Goal: Task Accomplishment & Management: Contribute content

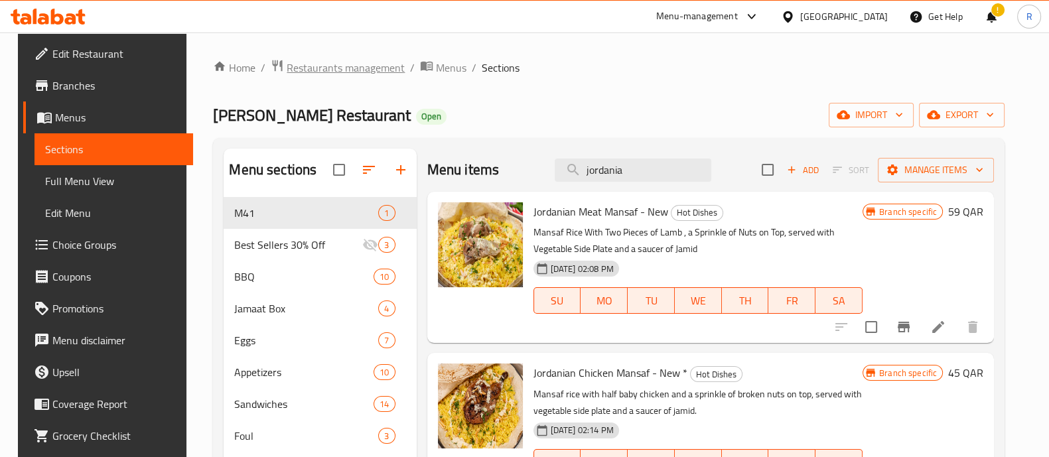
click at [342, 74] on span "Restaurants management" at bounding box center [346, 68] width 118 height 16
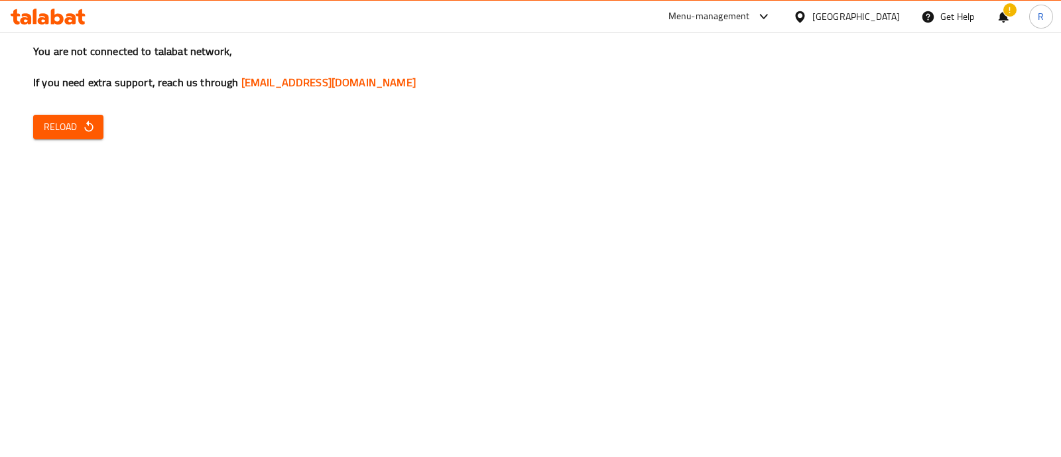
click at [64, 127] on span "Reload" at bounding box center [68, 127] width 49 height 17
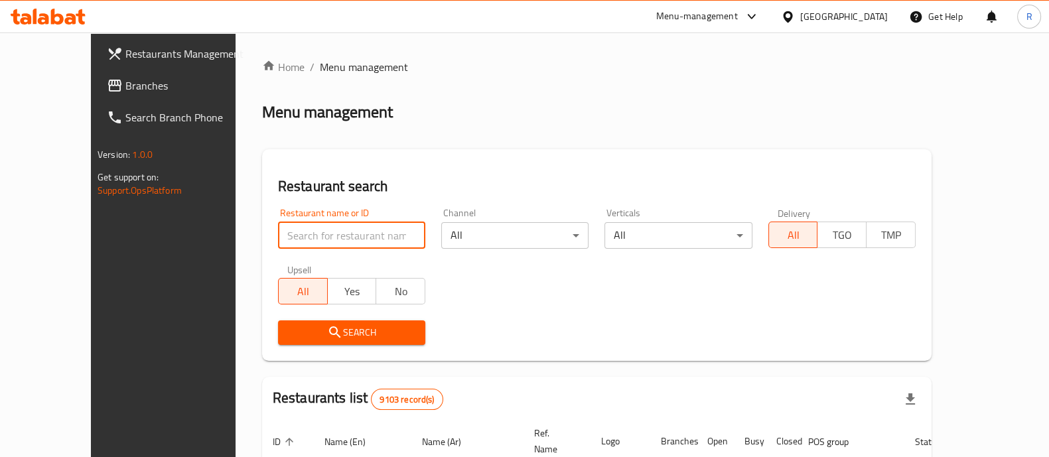
click at [348, 228] on input "search" at bounding box center [351, 235] width 147 height 27
type input "turkey rest"
click button "Search" at bounding box center [351, 332] width 147 height 25
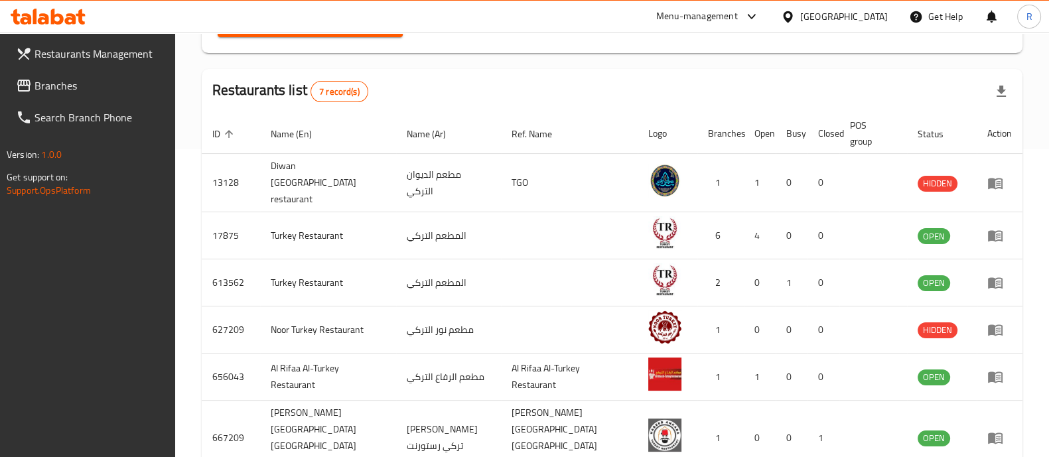
scroll to position [331, 0]
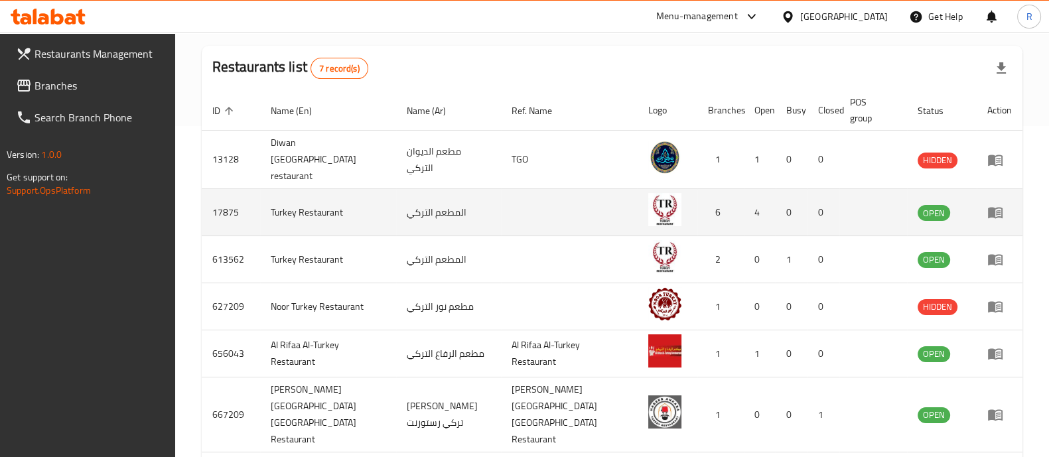
click at [993, 211] on td "enhanced table" at bounding box center [1000, 212] width 46 height 47
click at [995, 204] on icon "enhanced table" at bounding box center [995, 212] width 16 height 16
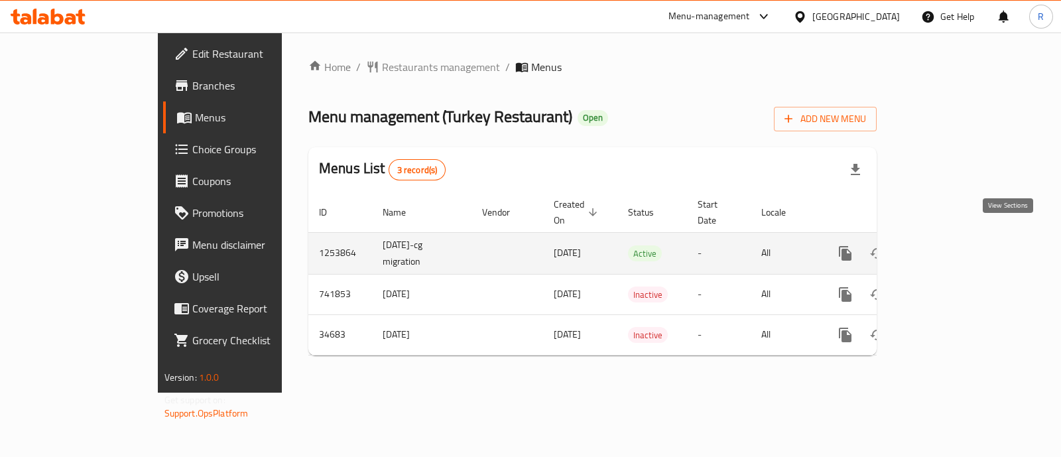
click at [949, 245] on icon "enhanced table" at bounding box center [941, 253] width 16 height 16
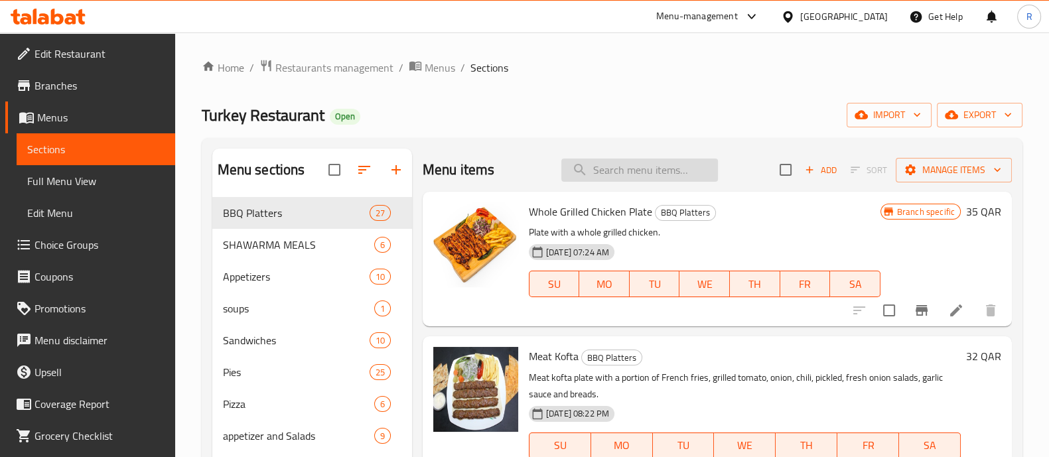
click at [623, 179] on input "search" at bounding box center [639, 170] width 157 height 23
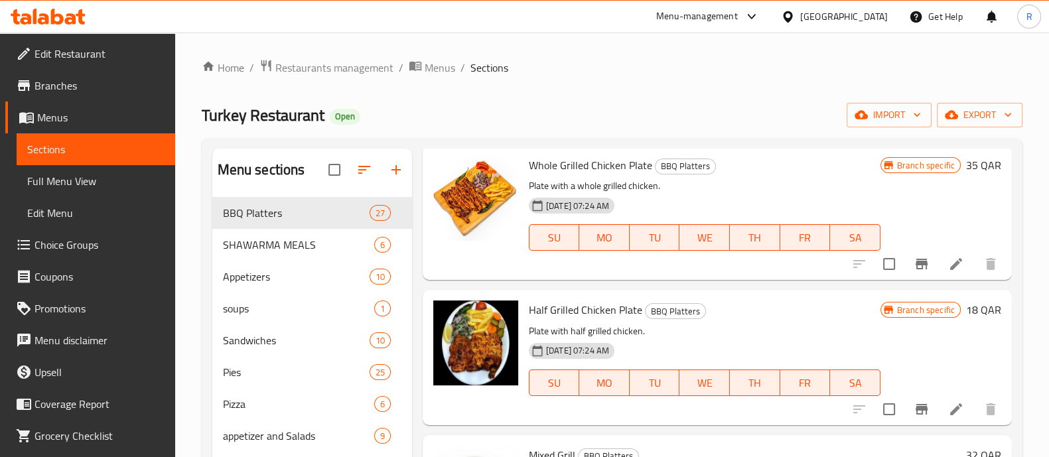
scroll to position [82, 0]
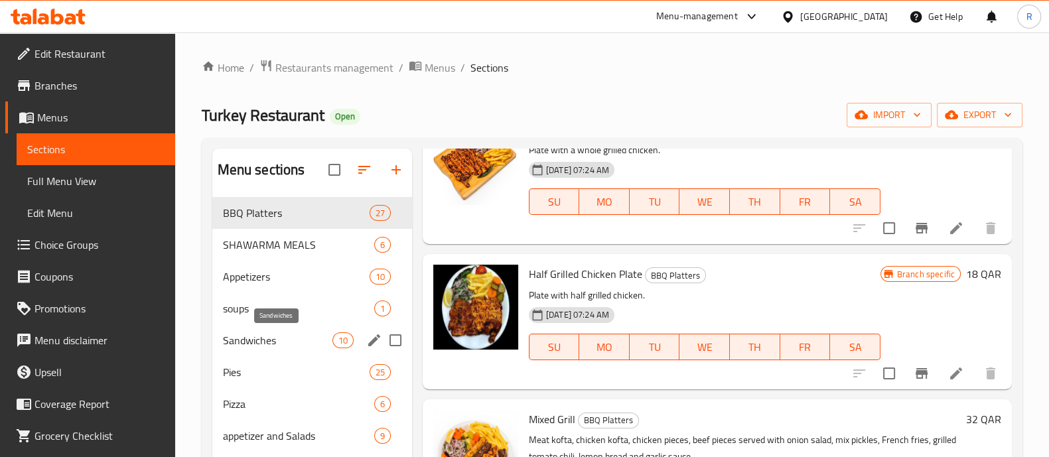
type input "chicken"
click at [289, 340] on span "Sandwiches" at bounding box center [277, 340] width 109 height 16
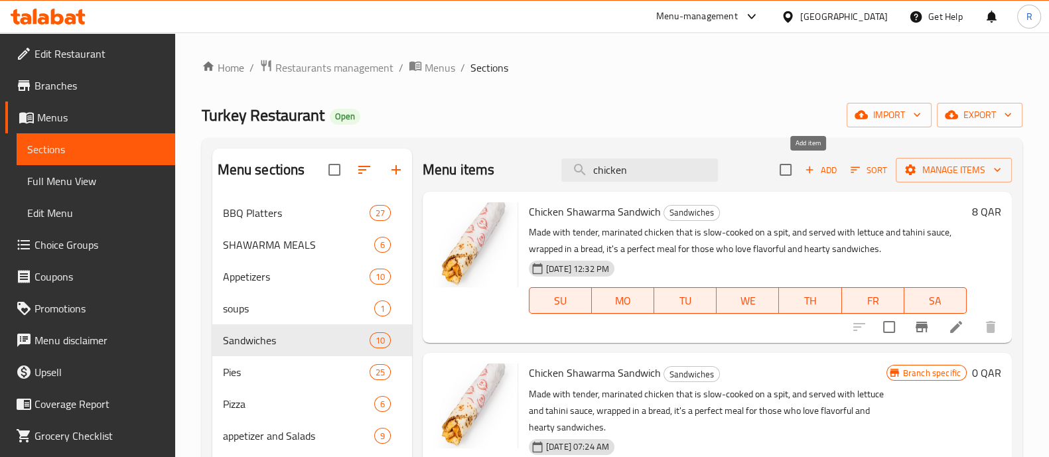
click at [811, 176] on span "Add" at bounding box center [821, 170] width 36 height 15
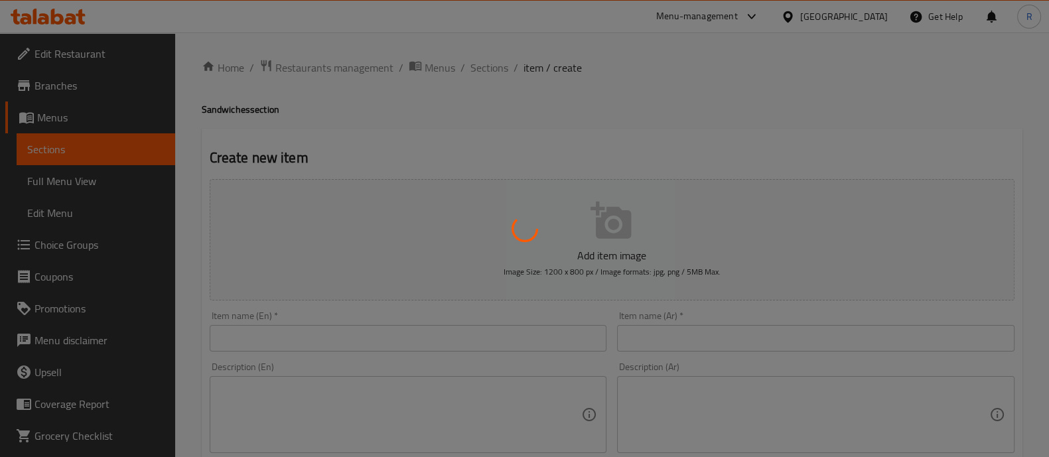
click at [491, 70] on div at bounding box center [524, 228] width 1049 height 457
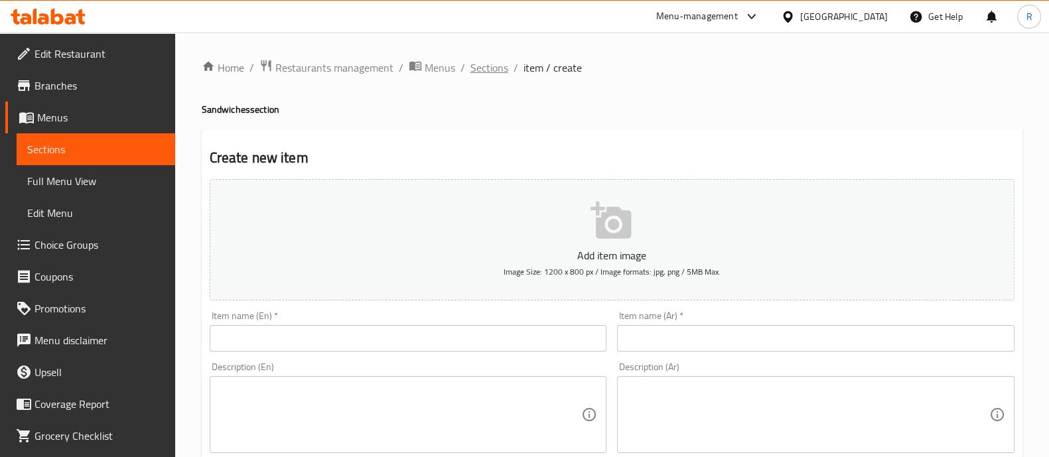
click at [488, 71] on span "Sections" at bounding box center [489, 68] width 38 height 16
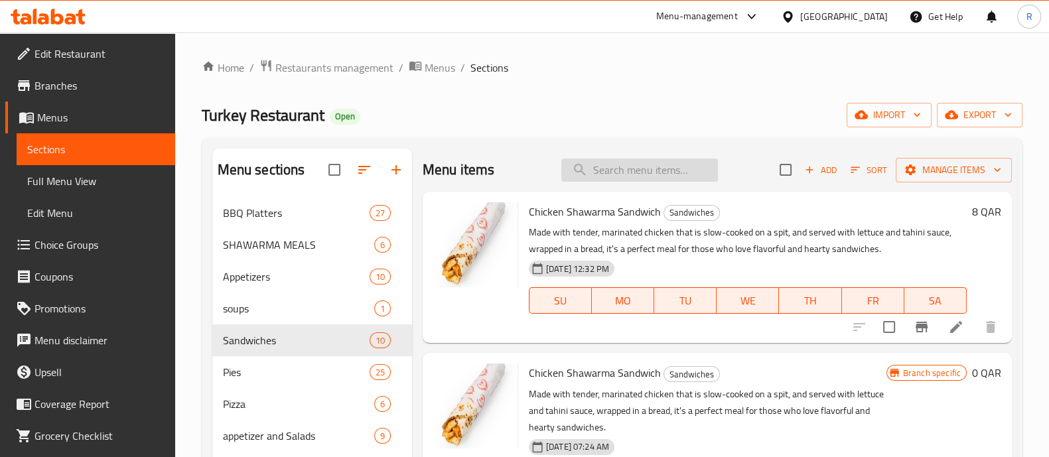
click at [657, 164] on input "search" at bounding box center [639, 170] width 157 height 23
drag, startPoint x: 529, startPoint y: 210, endPoint x: 655, endPoint y: 214, distance: 126.8
click at [655, 214] on span "Chicken Shawarma Sandwich" at bounding box center [595, 212] width 132 height 20
copy span "Chicken Shawarma Sandwich"
click at [913, 177] on span "Manage items" at bounding box center [953, 170] width 95 height 17
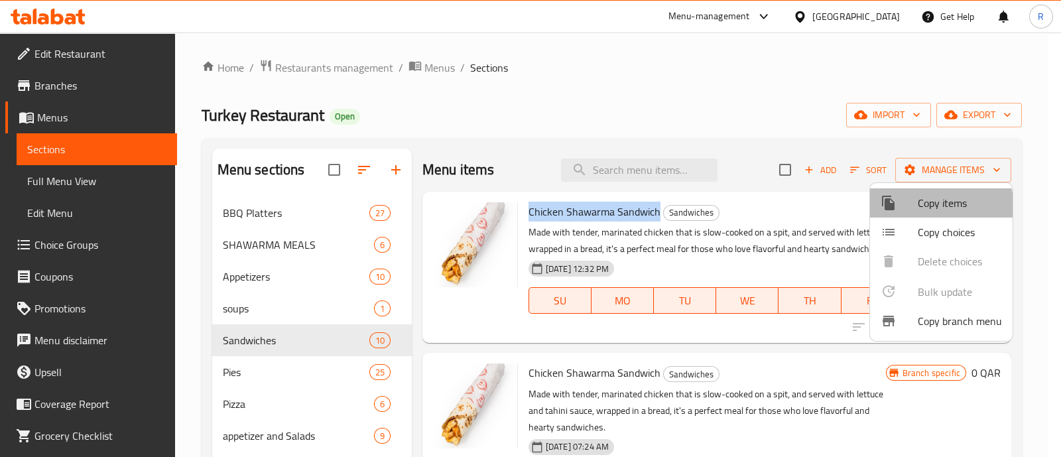
click at [917, 205] on div at bounding box center [899, 203] width 37 height 16
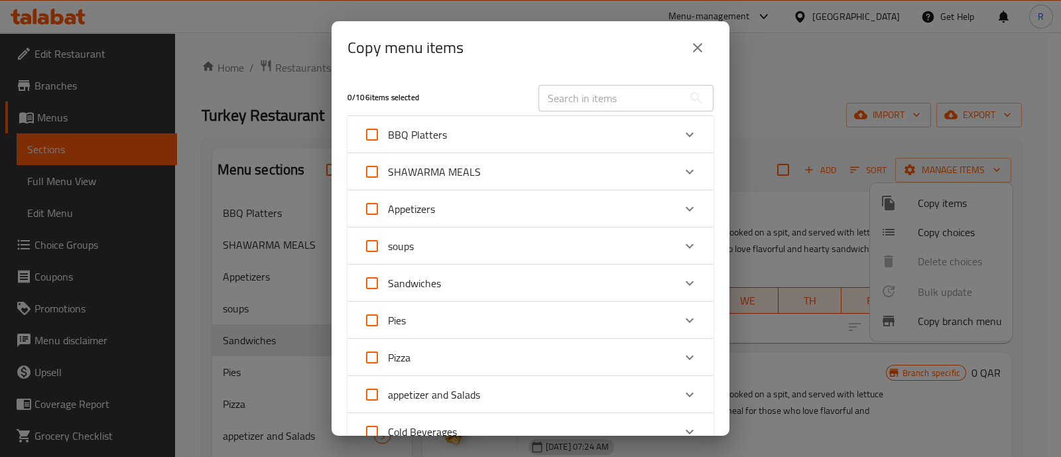
click at [574, 95] on input "text" at bounding box center [611, 98] width 145 height 27
paste input "Chicken Shawarma Sandwich"
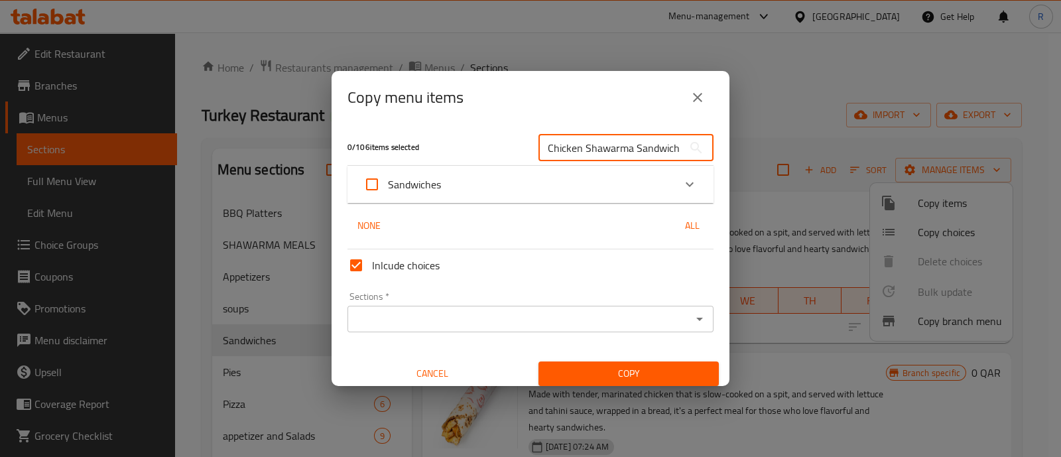
scroll to position [0, 1]
type input "Chicken Shawarma Sandwich"
click at [622, 189] on div "Sandwiches" at bounding box center [519, 185] width 310 height 32
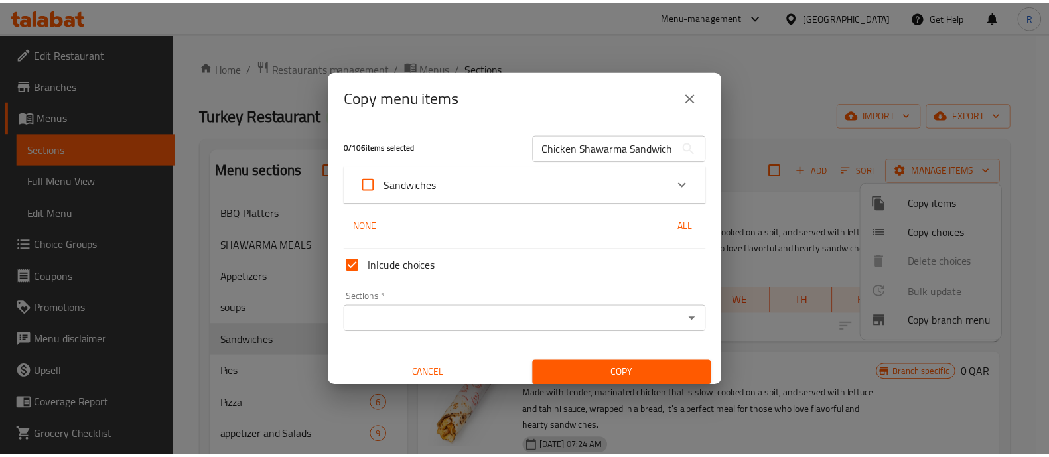
scroll to position [0, 0]
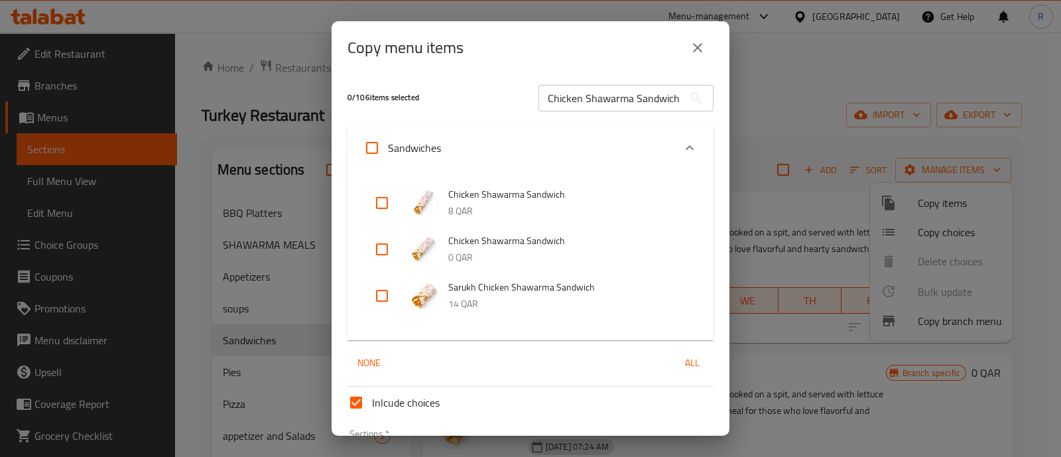
click at [384, 210] on input "checkbox" at bounding box center [382, 203] width 32 height 32
checkbox input "true"
click at [691, 51] on icon "close" at bounding box center [698, 48] width 16 height 16
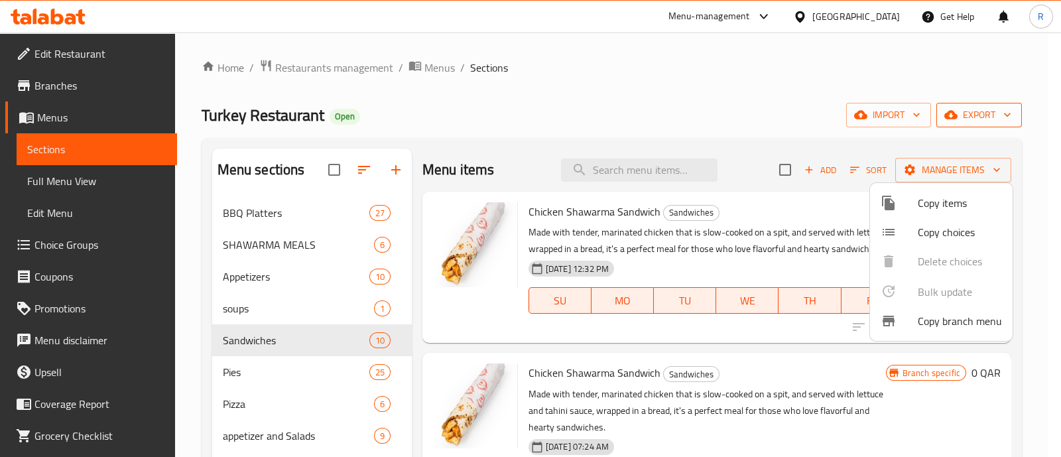
click at [971, 123] on div at bounding box center [530, 228] width 1061 height 457
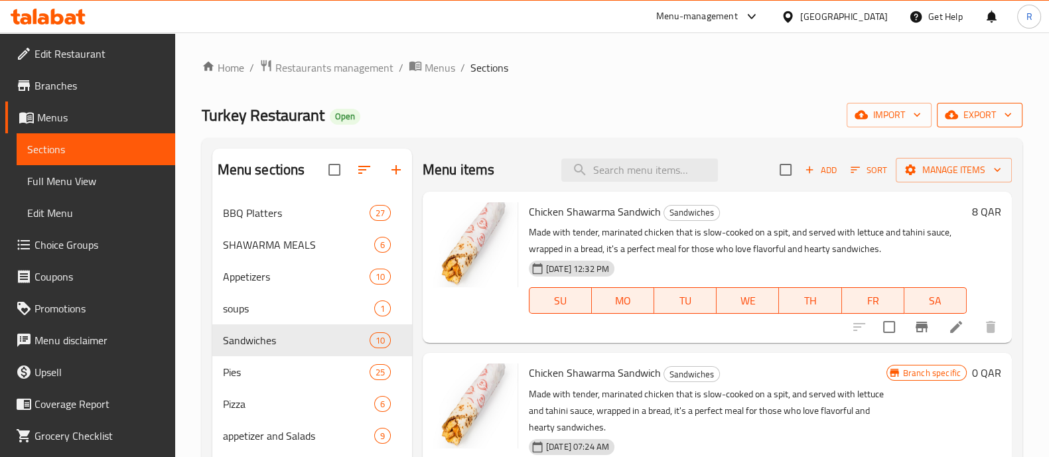
click at [971, 123] on span "export" at bounding box center [979, 115] width 64 height 17
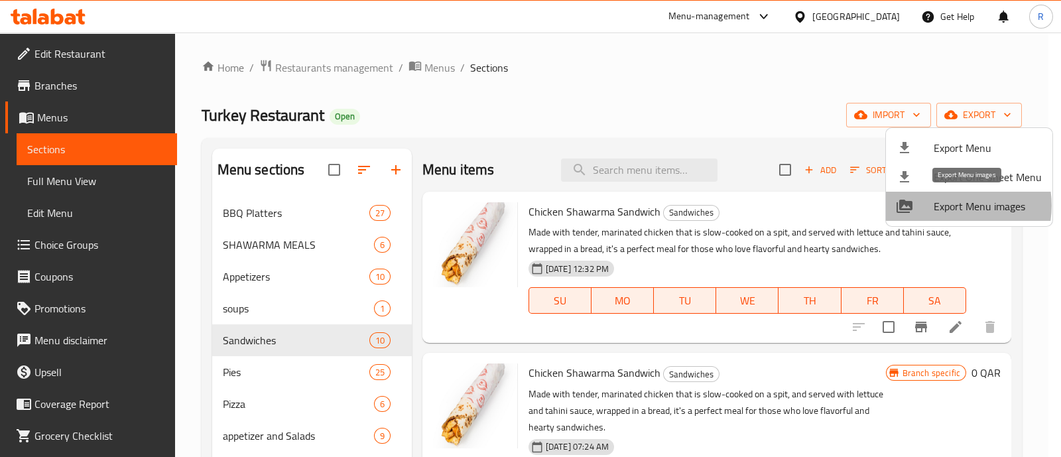
click at [950, 206] on span "Export Menu images" at bounding box center [988, 206] width 108 height 16
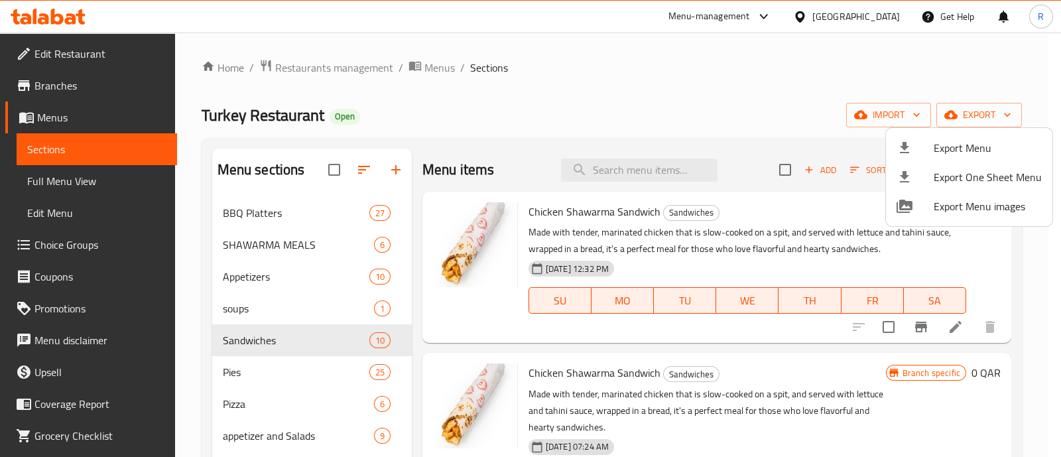
click at [560, 216] on div at bounding box center [530, 228] width 1061 height 457
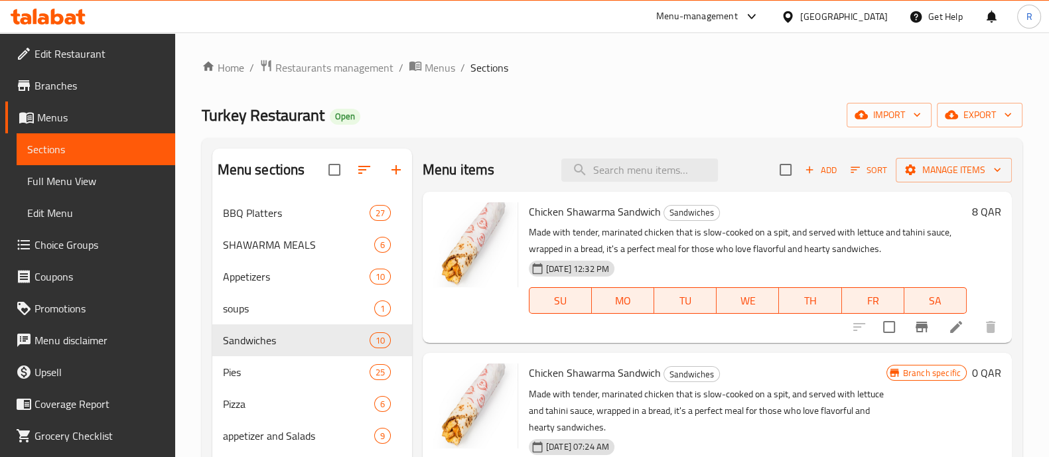
click at [569, 237] on p "Made with tender, marinated chicken that is slow-cooked on a spit, and served w…" at bounding box center [748, 240] width 438 height 33
drag, startPoint x: 527, startPoint y: 208, endPoint x: 656, endPoint y: 212, distance: 129.4
click at [656, 212] on div "Chicken Shawarma Sandwich Sandwiches Made with tender, marinated chicken that i…" at bounding box center [747, 267] width 448 height 141
copy span "Chicken Shawarma Sandwich"
click at [806, 177] on span "Add" at bounding box center [821, 170] width 36 height 15
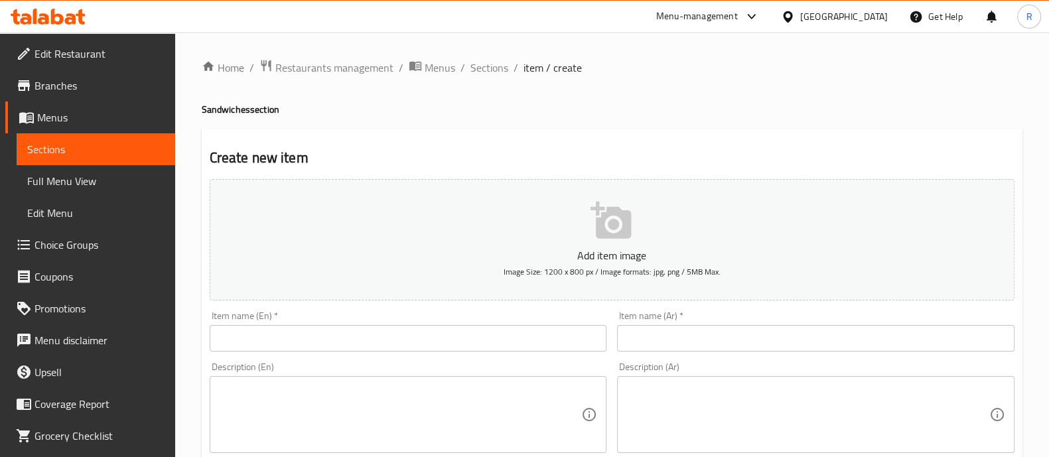
click at [334, 334] on input "text" at bounding box center [408, 338] width 397 height 27
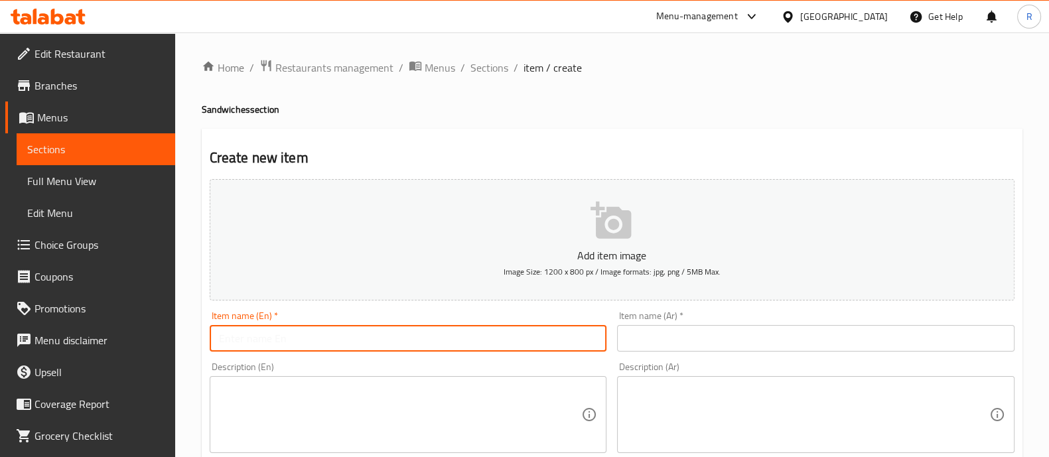
paste input "Chicken Shawarma Sandwich"
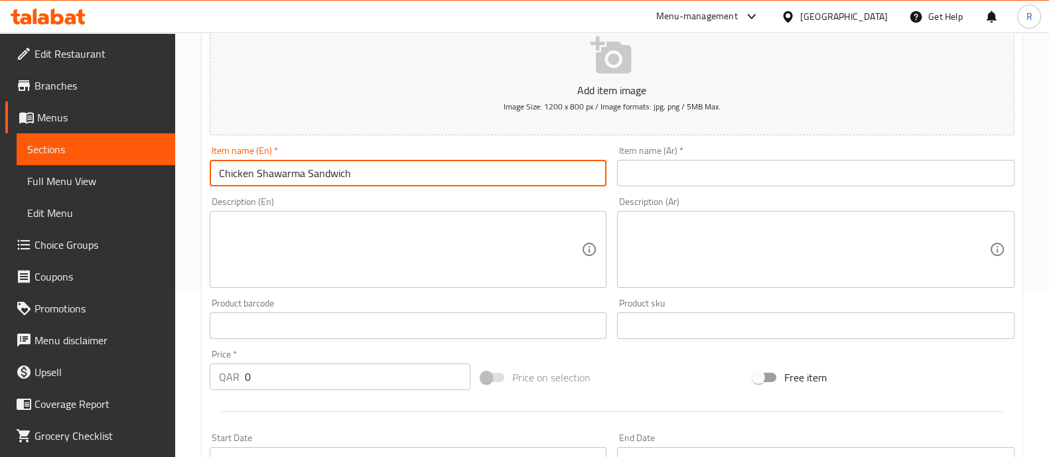
type input "Chicken Shawarma Sandwich"
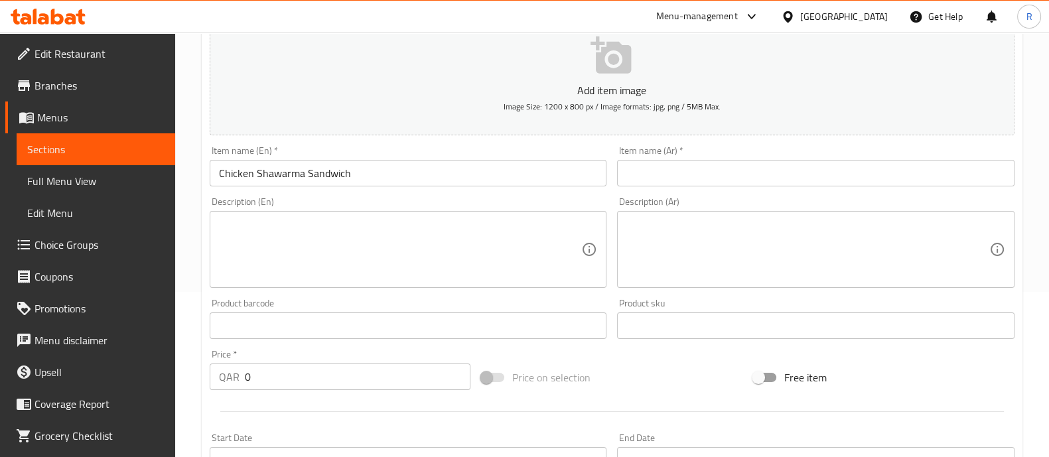
click at [277, 215] on div "Description (En)" at bounding box center [408, 249] width 397 height 77
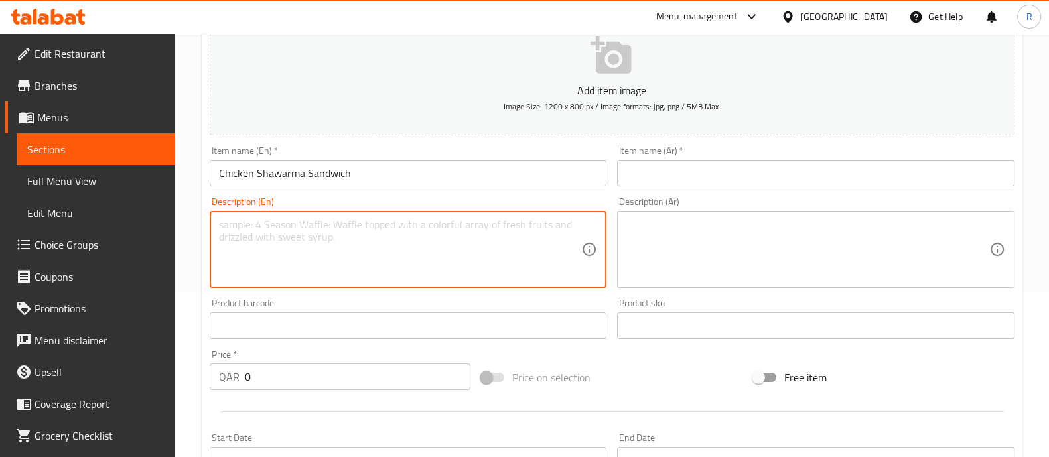
paste textarea "Made with tender, marinated chicken that is slow-cooked on a spit, and served w…"
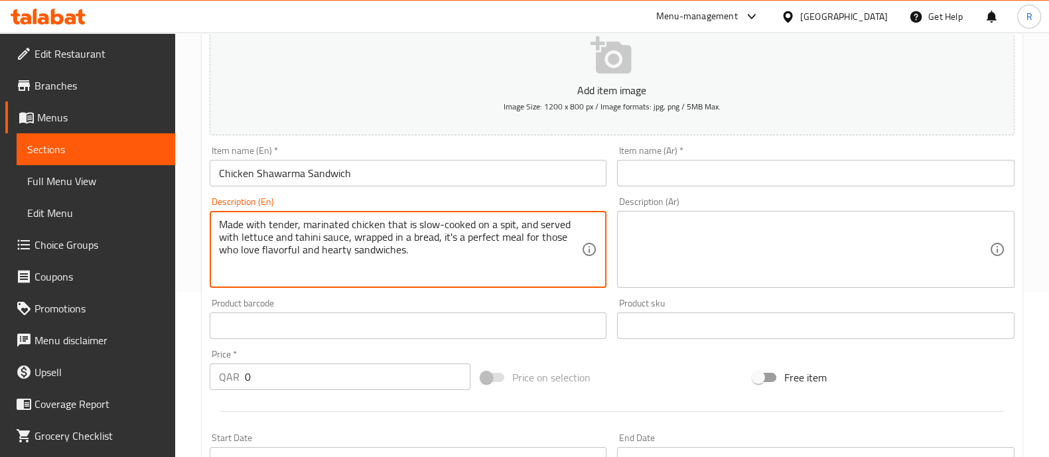
type textarea "Made with tender, marinated chicken that is slow-cooked on a spit, and served w…"
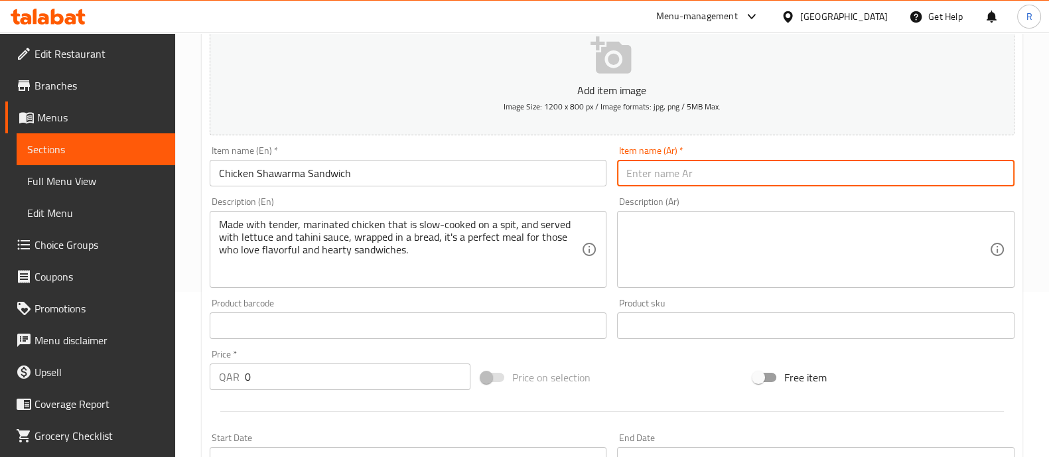
click at [647, 170] on input "text" at bounding box center [815, 173] width 397 height 27
paste input "سندويتش شاورما دجاج"
type input "سندويتش شاورما دجاج"
click at [671, 220] on textarea at bounding box center [807, 249] width 363 height 63
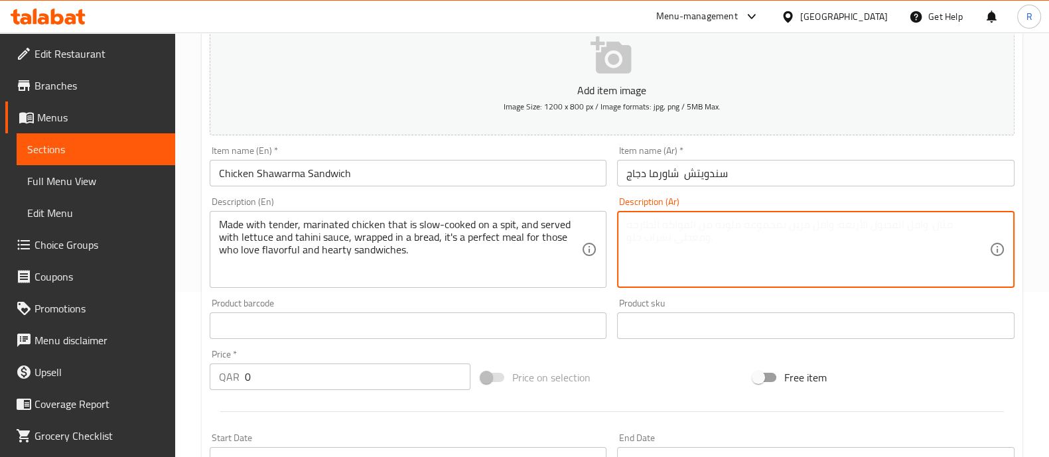
paste textarea "مصنوع من دجاج متبل وطري مطهو ببطء على سيخ، ويقدم مع الخس وصلصة الطحينة، ملفوفًا…"
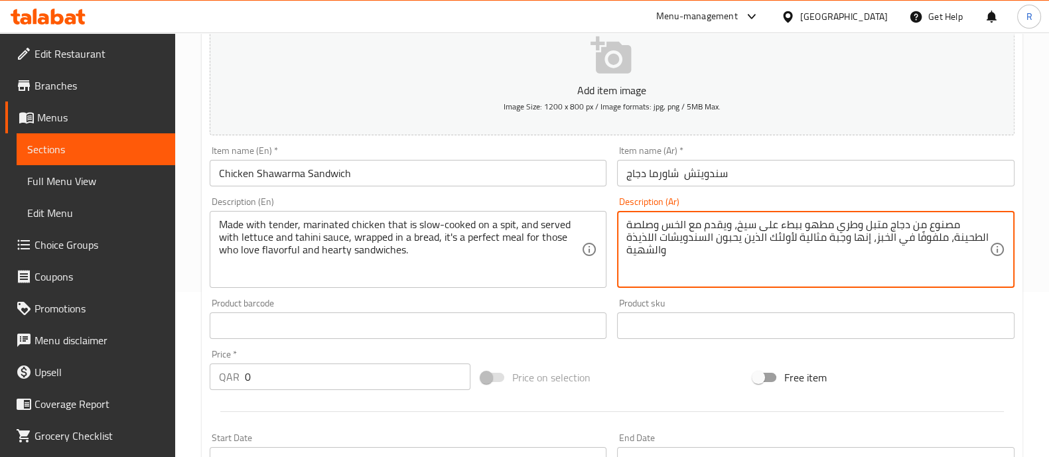
type textarea "مصنوع من دجاج متبل وطري مطهو ببطء على سيخ، ويقدم مع الخس وصلصة الطحينة، ملفوفًا…"
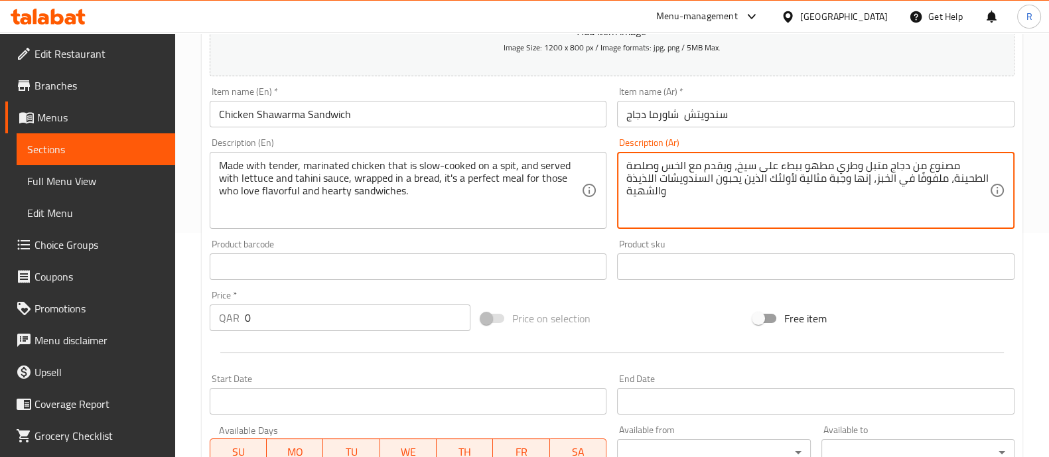
scroll to position [249, 0]
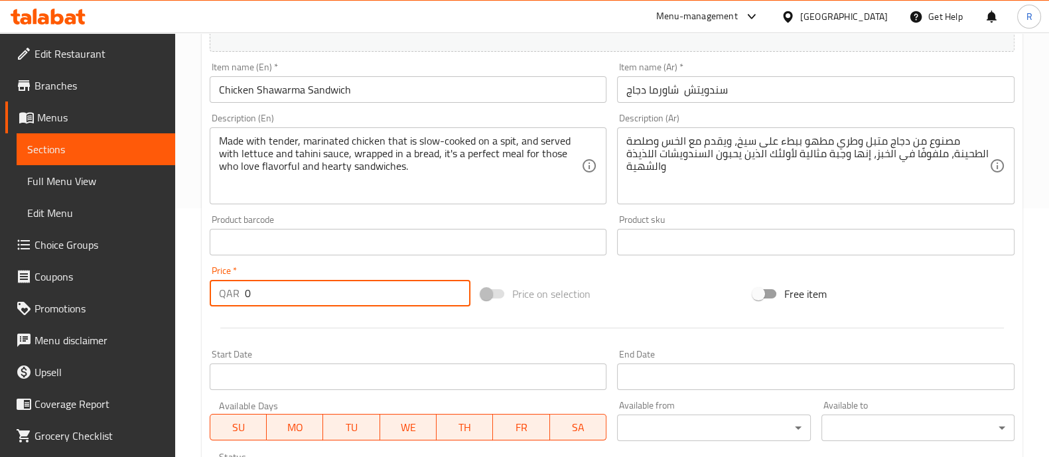
drag, startPoint x: 291, startPoint y: 295, endPoint x: 176, endPoint y: 316, distance: 116.2
click at [176, 316] on div "Home / Restaurants management / Menus / Sections / item / create Sandwiches sec…" at bounding box center [612, 236] width 874 height 905
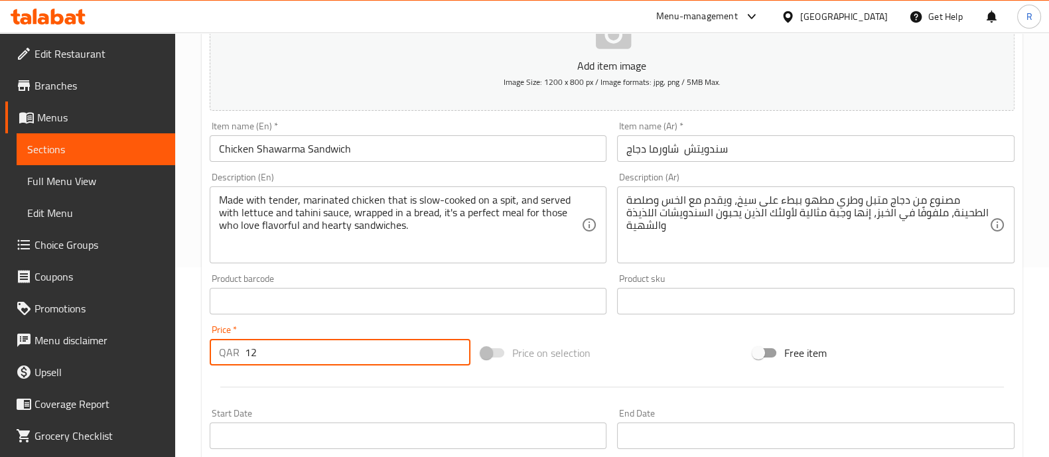
scroll to position [165, 0]
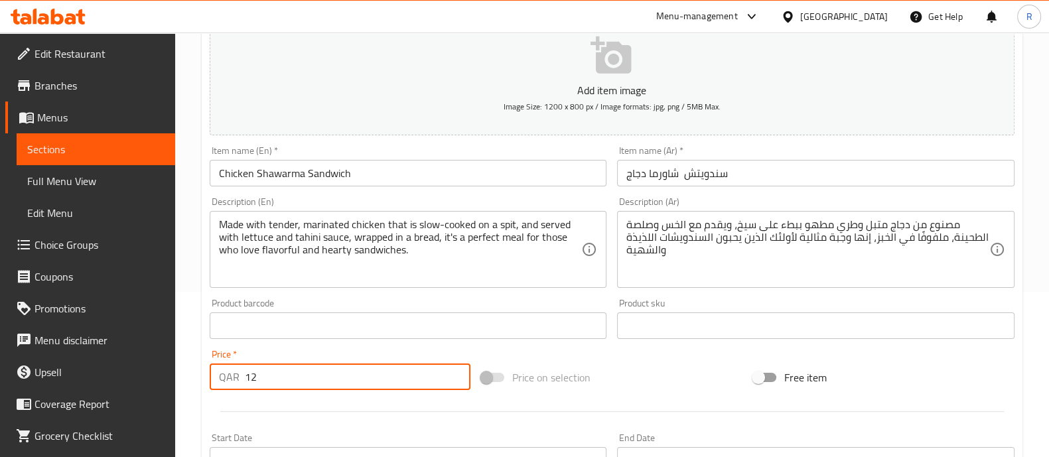
type input "12"
click at [418, 174] on input "Chicken Shawarma Sandwich" at bounding box center [408, 173] width 397 height 27
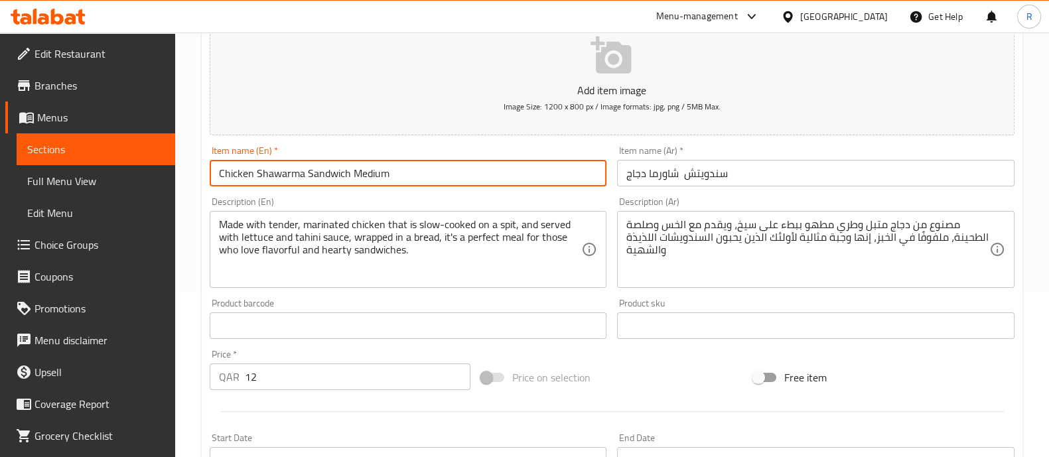
type input "Chicken Shawarma Sandwich Medium"
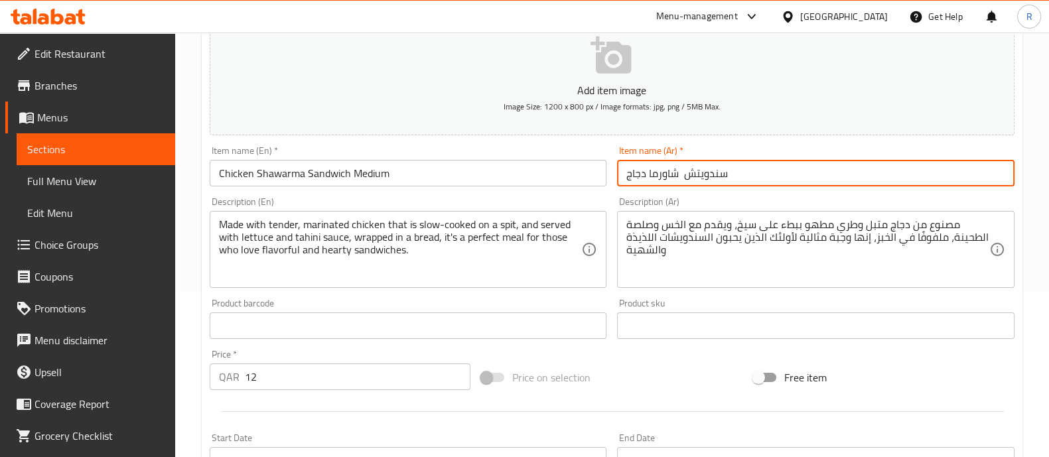
click at [639, 174] on input "سندويتش شاورما دجاج" at bounding box center [815, 173] width 397 height 27
click at [785, 167] on input "سندويتش شاورما دجاج" at bounding box center [815, 173] width 397 height 27
click at [641, 173] on input "سندويتش شاورما دجاج" at bounding box center [815, 173] width 397 height 27
click at [628, 171] on input "سندويتش شاورما دجاج" at bounding box center [815, 173] width 397 height 27
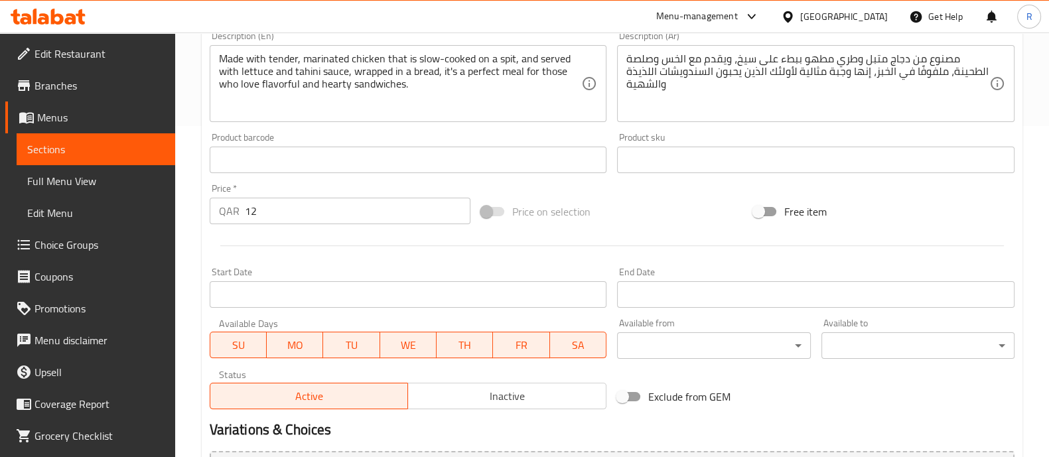
scroll to position [479, 0]
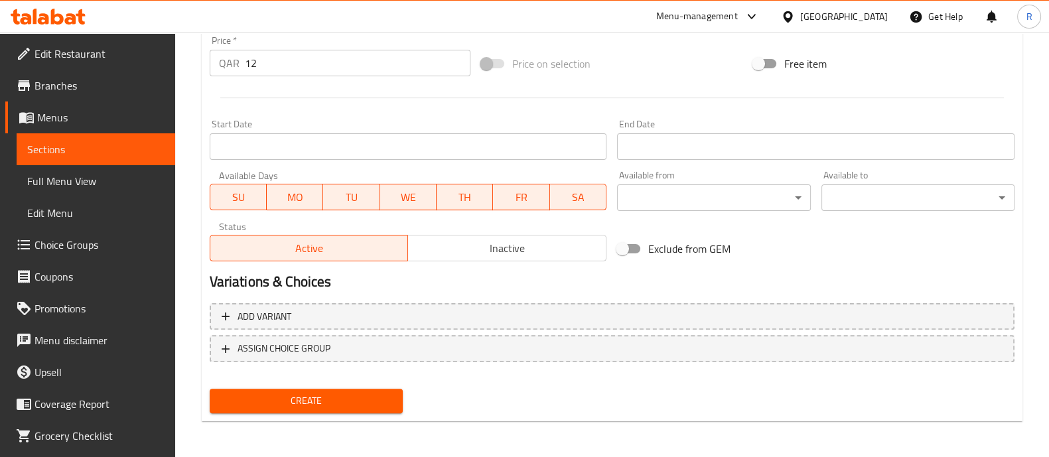
type input "وسط سندويتش شاورما دجاج"
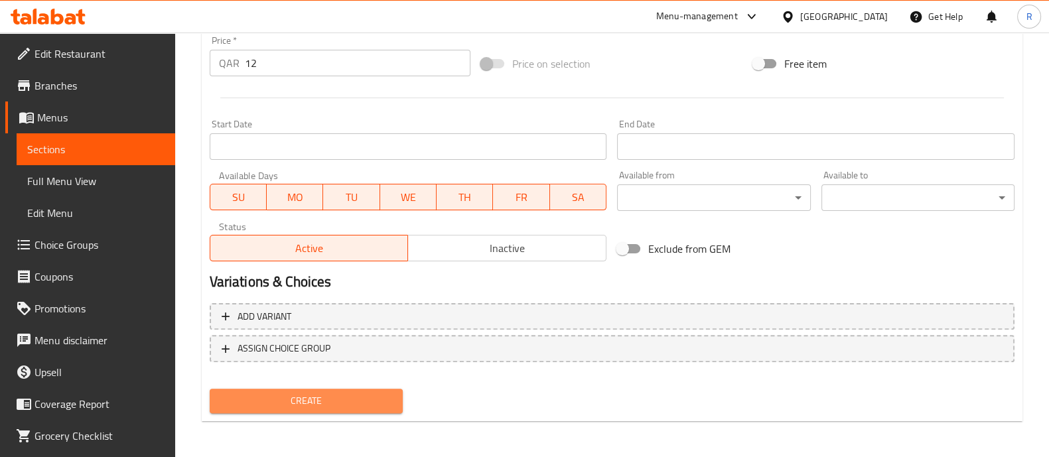
click at [381, 397] on span "Create" at bounding box center [306, 401] width 172 height 17
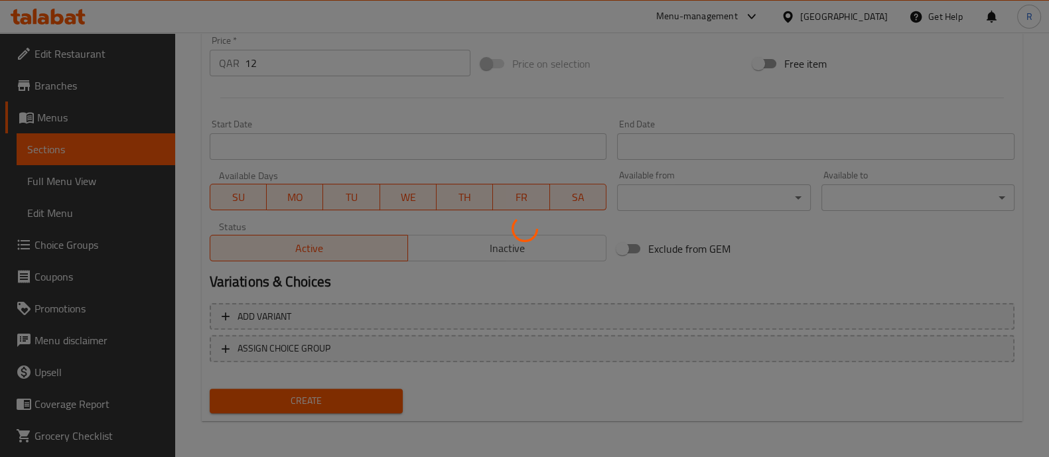
type input "0"
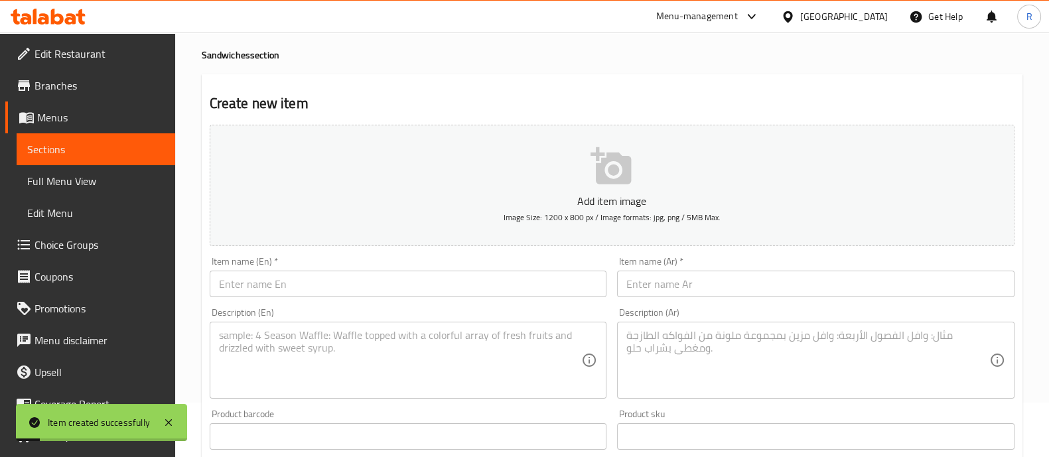
scroll to position [0, 0]
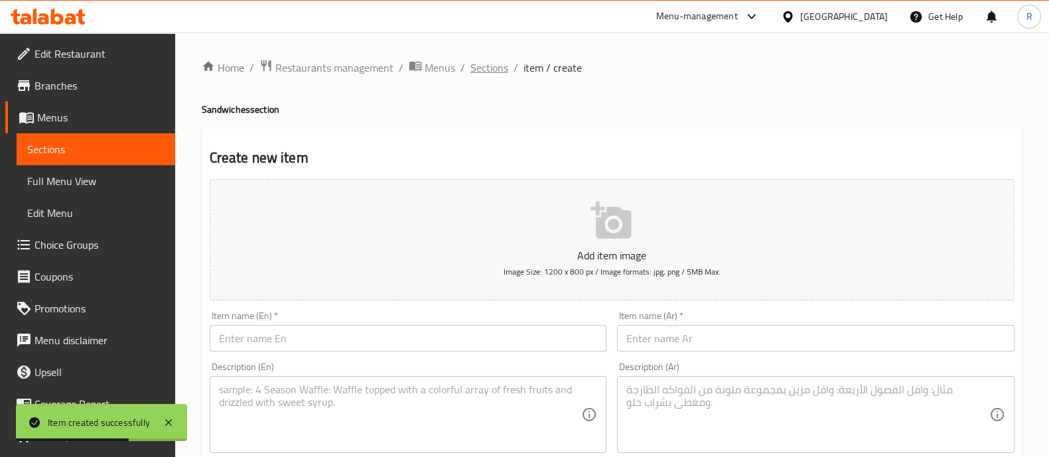
click at [500, 74] on span "Sections" at bounding box center [489, 68] width 38 height 16
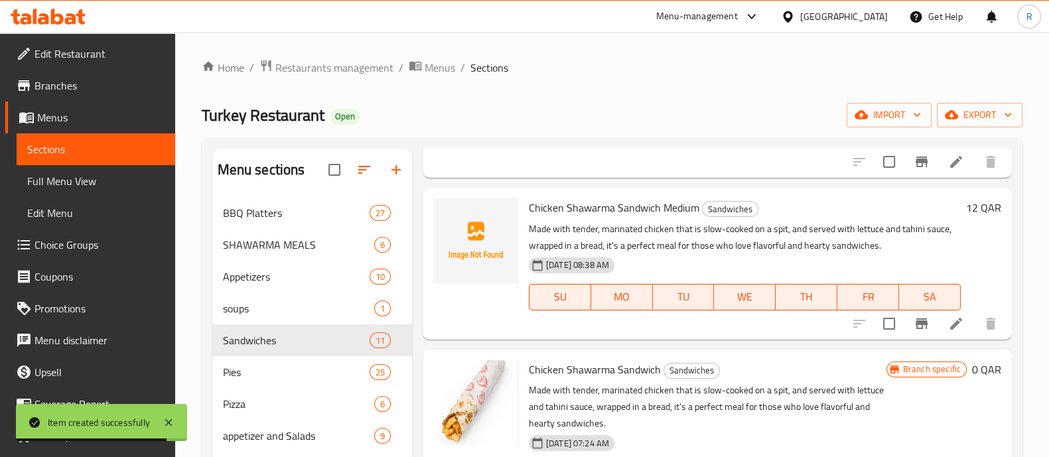
scroll to position [165, 0]
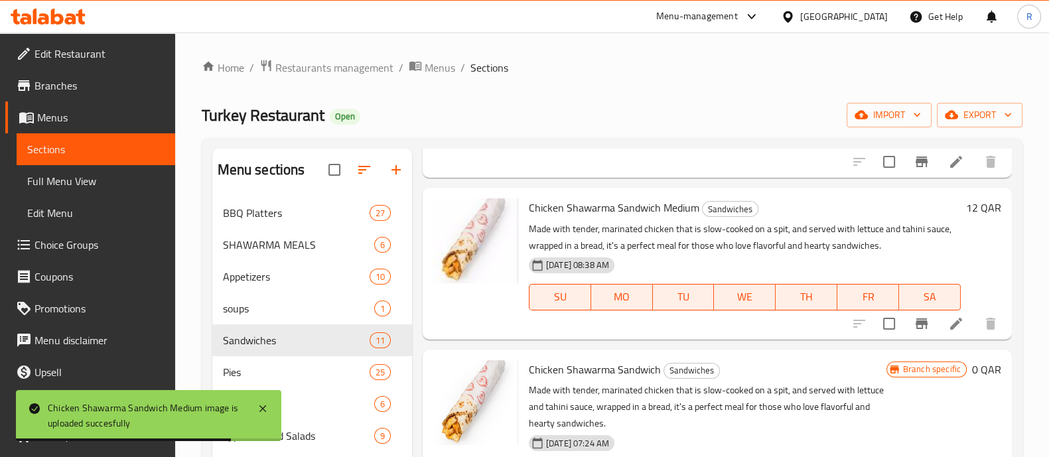
drag, startPoint x: 530, startPoint y: 203, endPoint x: 701, endPoint y: 197, distance: 171.3
click at [701, 198] on h6 "Chicken Shawarma Sandwich Medium Sandwiches" at bounding box center [745, 207] width 432 height 19
copy span "Chicken Shawarma Sandwich Medium"
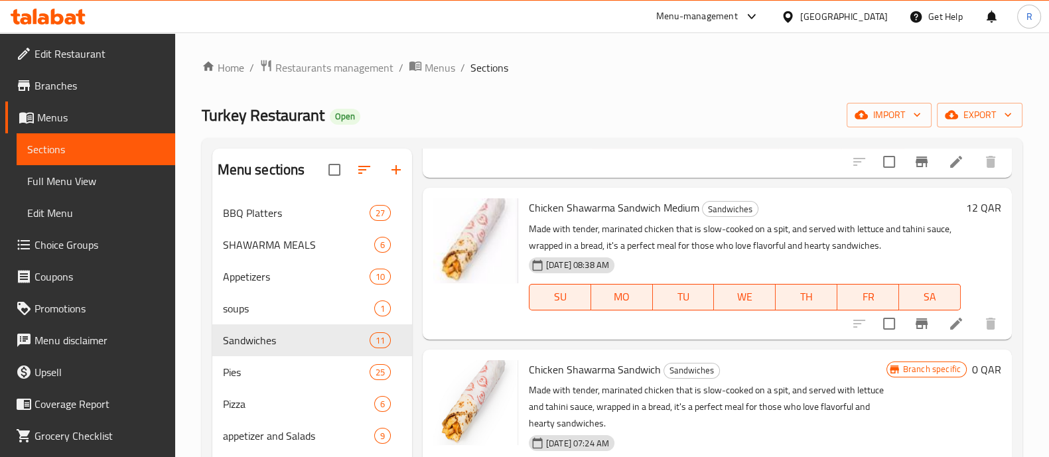
scroll to position [0, 0]
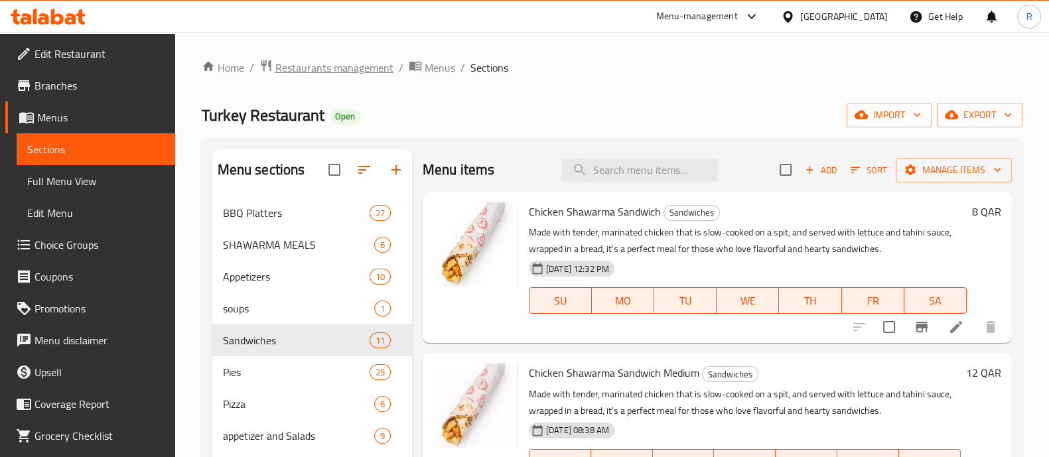
click at [364, 68] on span "Restaurants management" at bounding box center [334, 68] width 118 height 16
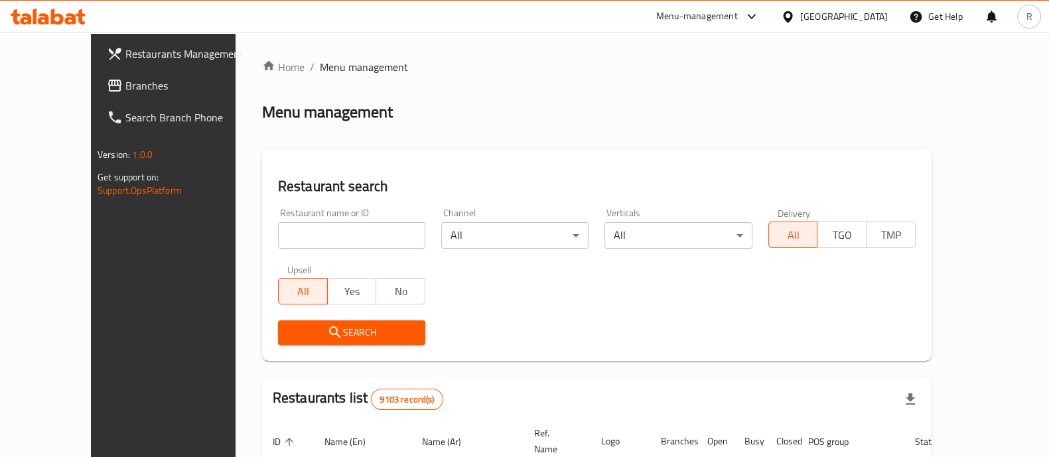
click at [738, 19] on div "Menu-management" at bounding box center [697, 17] width 82 height 16
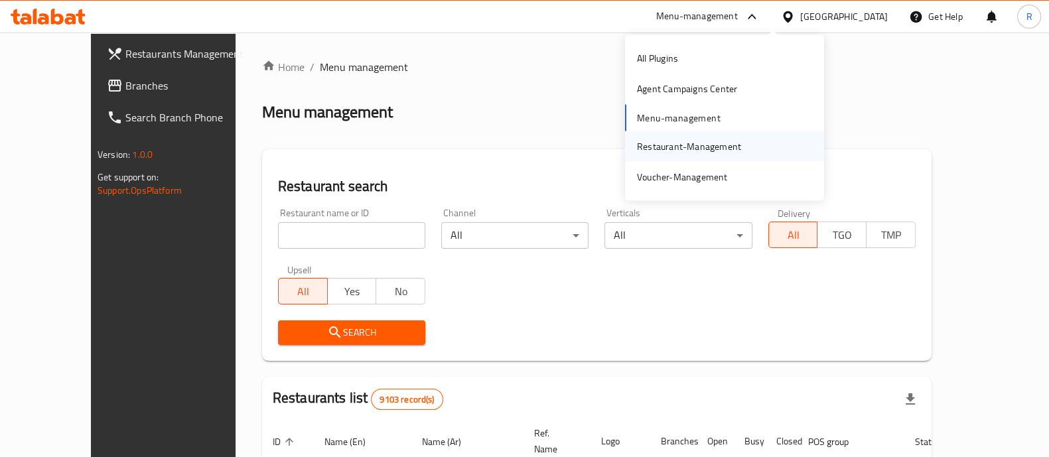
click at [691, 149] on div "Restaurant-Management" at bounding box center [689, 146] width 104 height 15
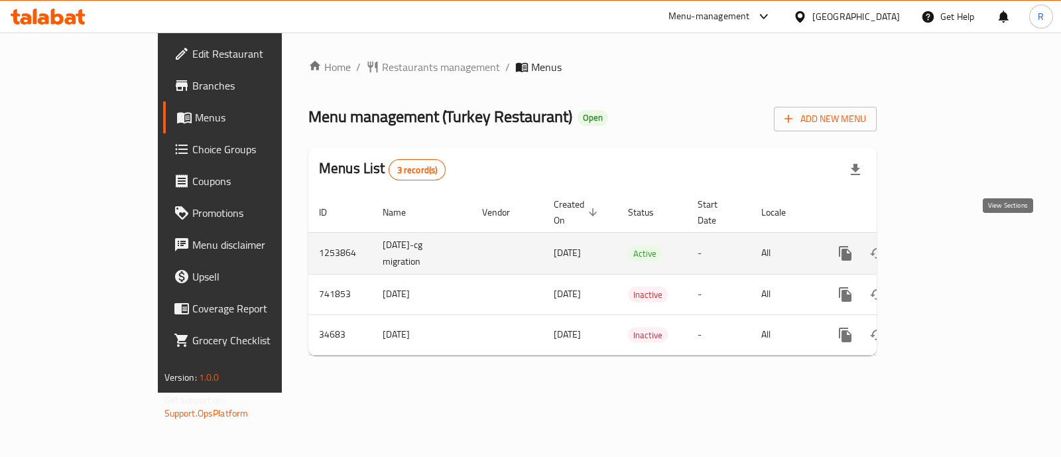
click at [949, 245] on icon "enhanced table" at bounding box center [941, 253] width 16 height 16
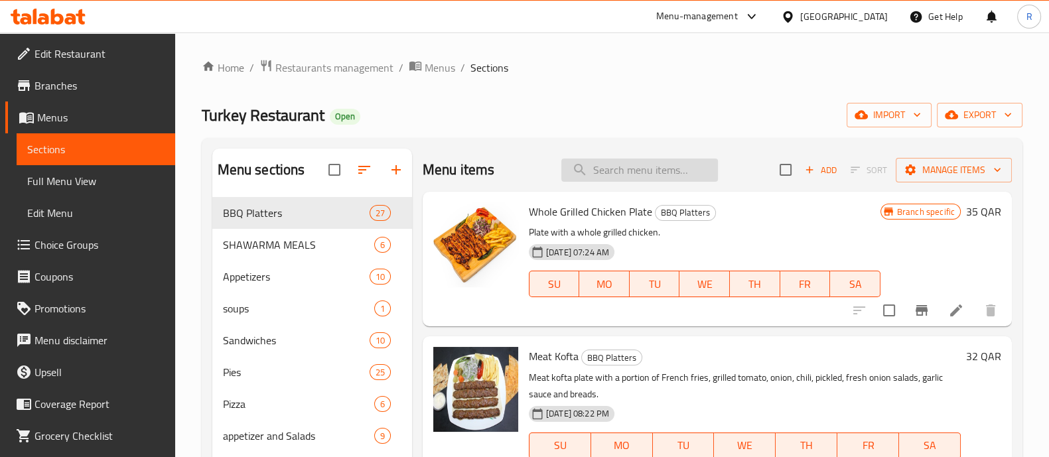
click at [596, 169] on input "search" at bounding box center [639, 170] width 157 height 23
paste input "Chicken Shawarma Sandwich"
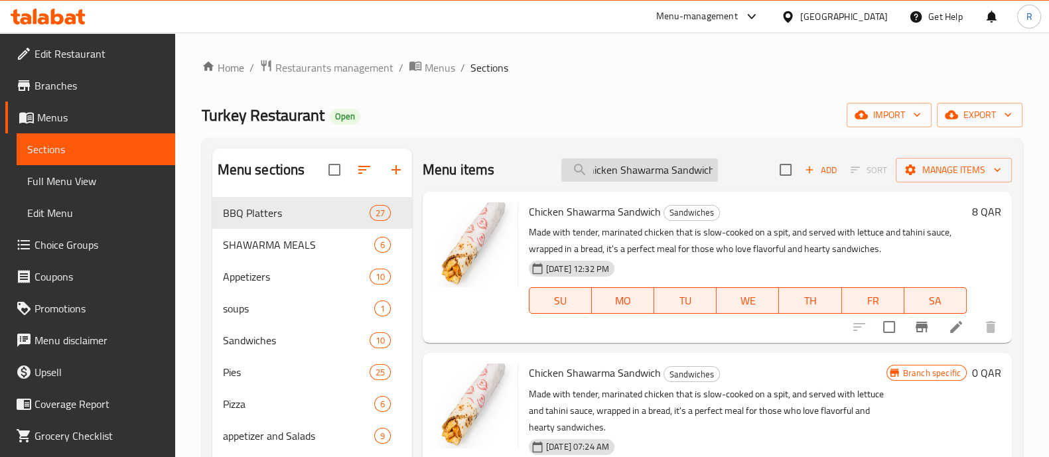
type input "Chicken Shawarma Sandwich"
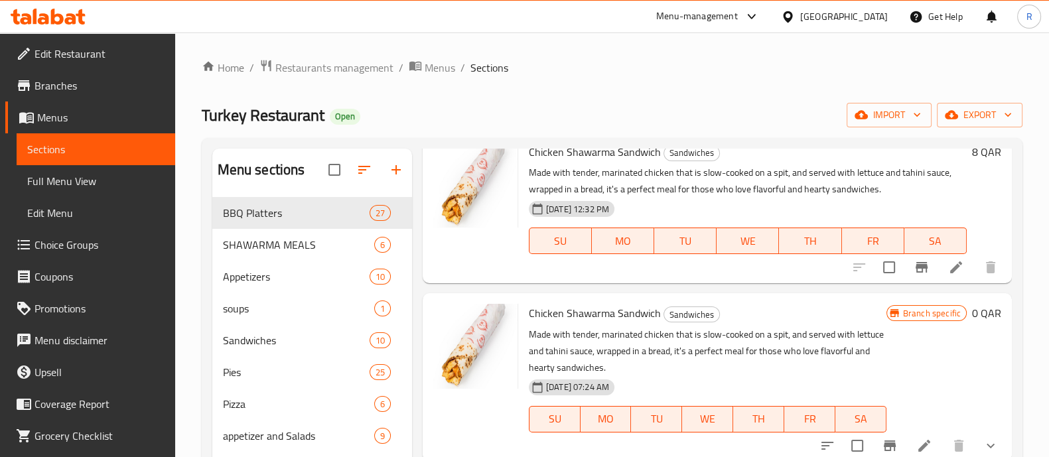
scroll to position [0, 0]
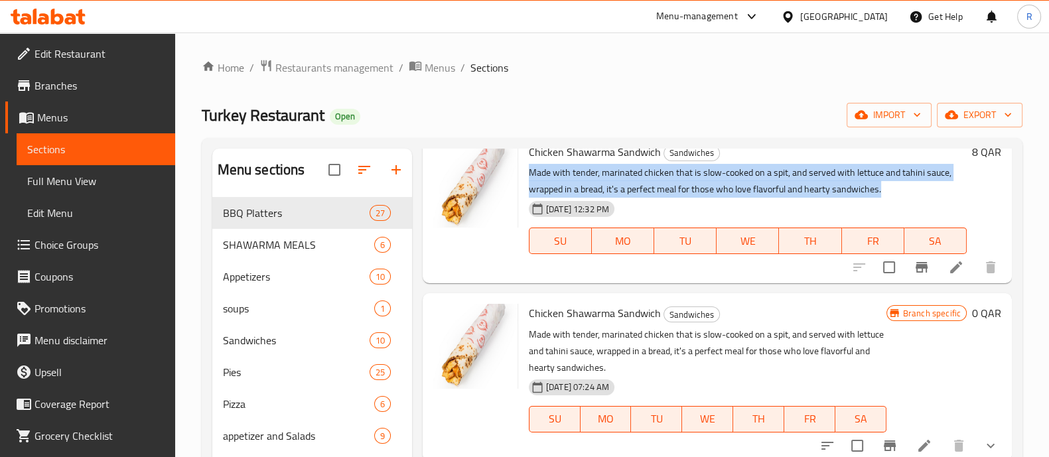
drag, startPoint x: 885, startPoint y: 187, endPoint x: 525, endPoint y: 172, distance: 360.5
click at [525, 172] on div "Chicken Shawarma Sandwich Sandwiches Made with tender, marinated chicken that i…" at bounding box center [747, 207] width 448 height 141
copy p "Made with tender, marinated chicken that is slow-cooked on a spit, and served w…"
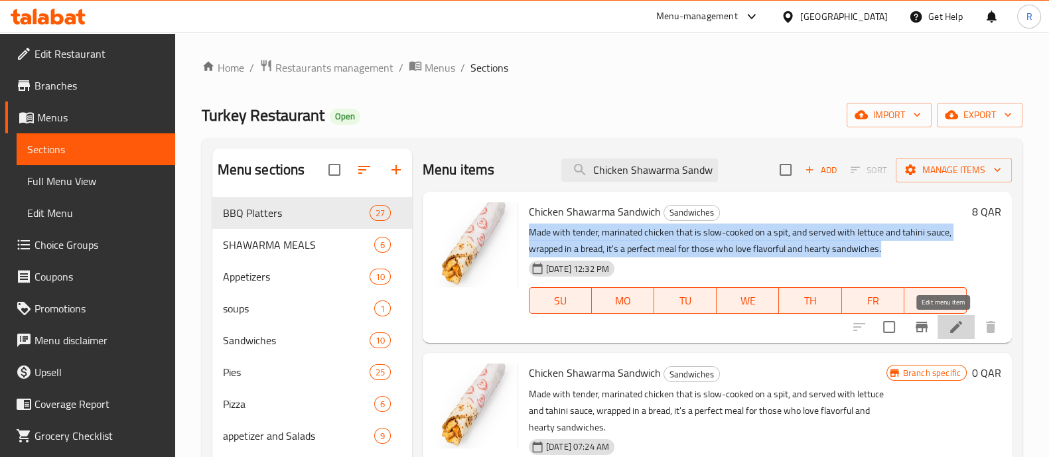
click at [948, 320] on icon at bounding box center [956, 327] width 16 height 16
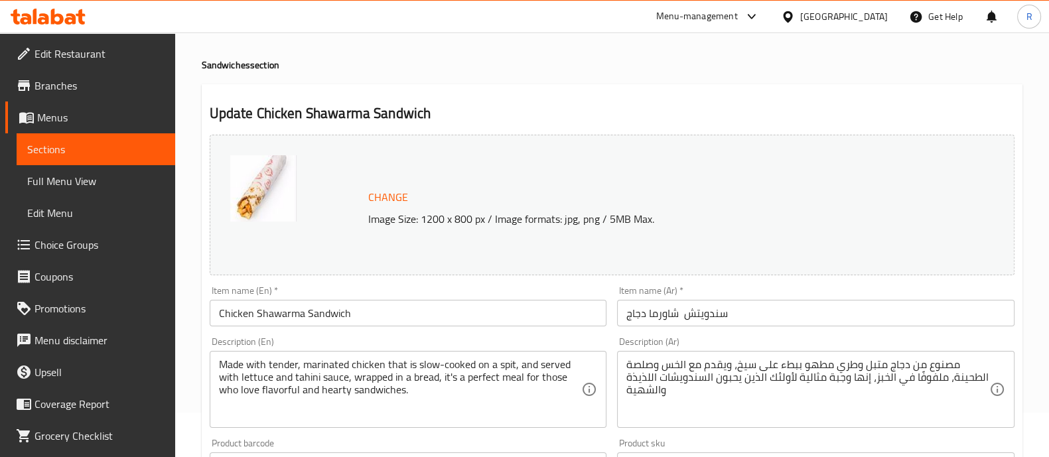
scroll to position [82, 0]
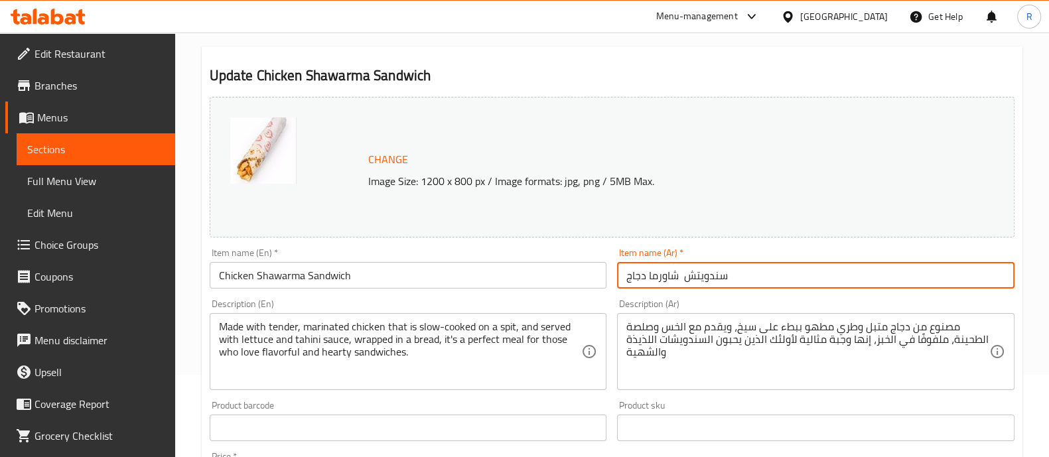
drag, startPoint x: 740, startPoint y: 273, endPoint x: 577, endPoint y: 293, distance: 163.7
click at [577, 293] on div "Change Image Size: 1200 x 800 px / Image formats: jpg, png / 5MB Max. Item name…" at bounding box center [611, 387] width 815 height 591
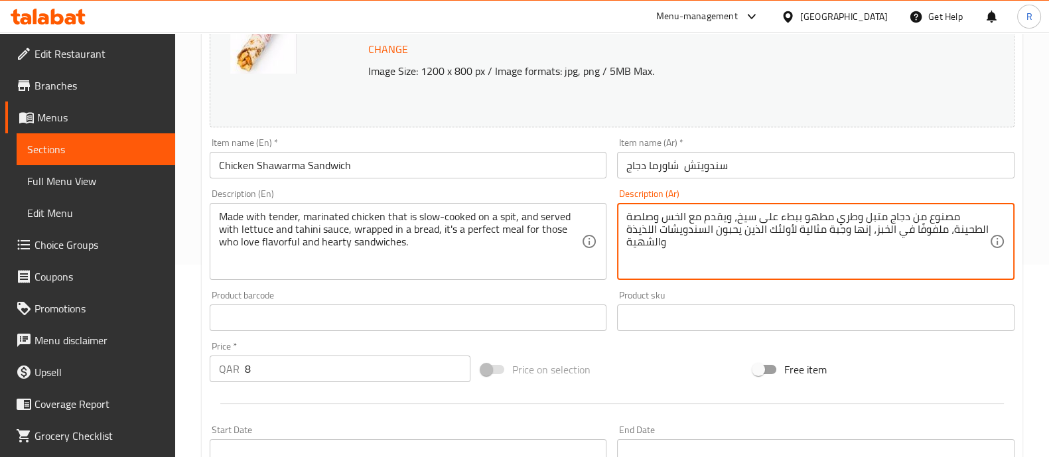
scroll to position [167, 0]
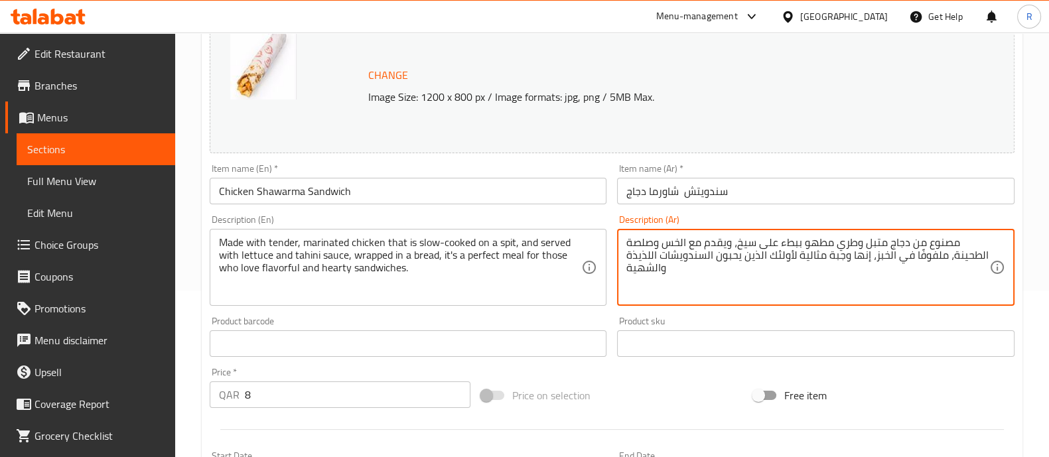
click at [348, 200] on input "Chicken Shawarma Sandwich" at bounding box center [408, 191] width 397 height 27
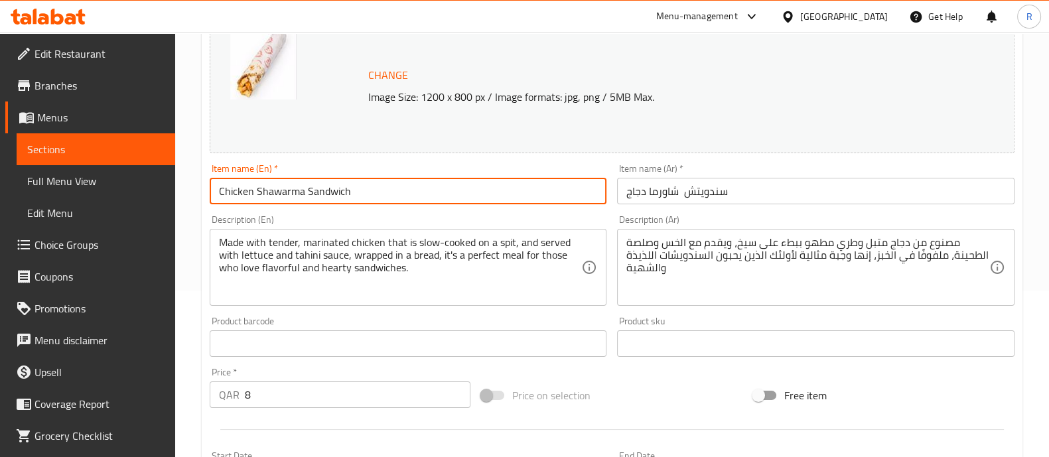
click at [366, 187] on input "Chicken Shawarma Sandwich" at bounding box center [408, 191] width 397 height 27
click at [652, 199] on input "سندويتش شاورما دجاج" at bounding box center [815, 191] width 397 height 27
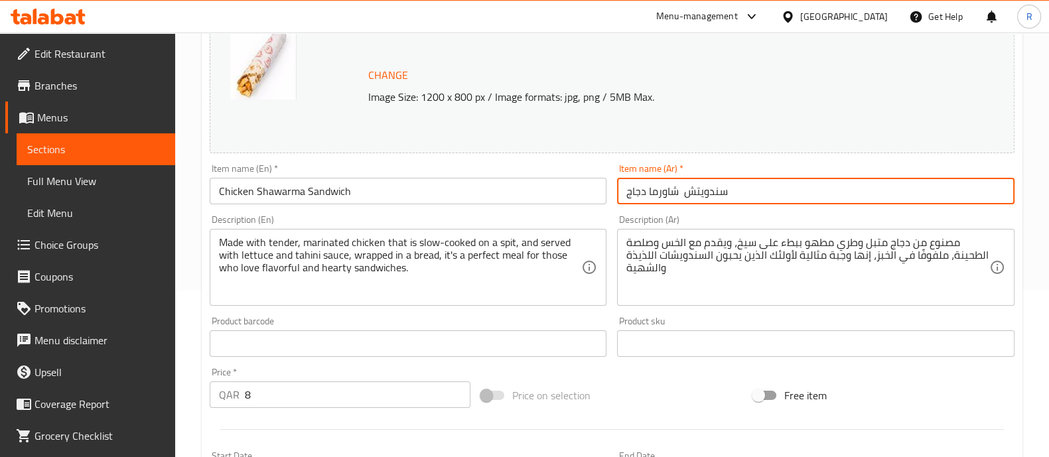
click at [652, 199] on input "سندويتش شاورما دجاج" at bounding box center [815, 191] width 397 height 27
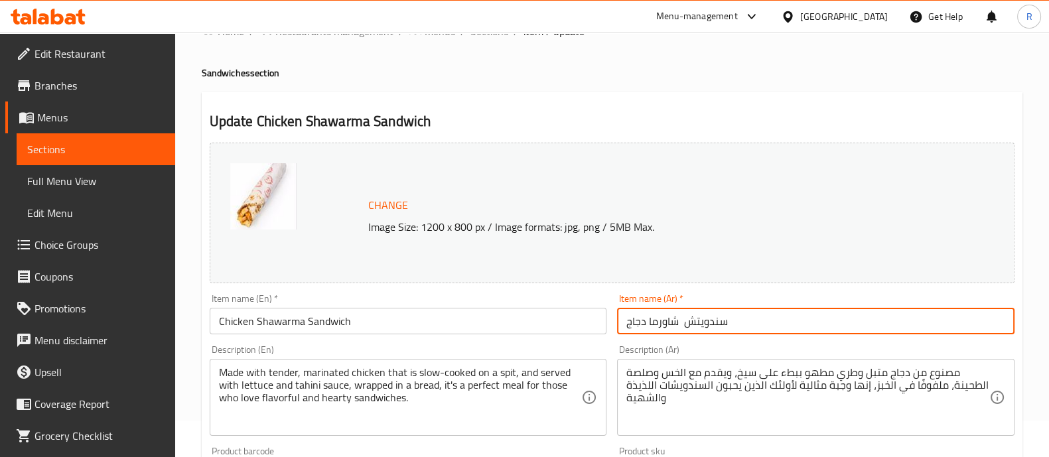
scroll to position [0, 0]
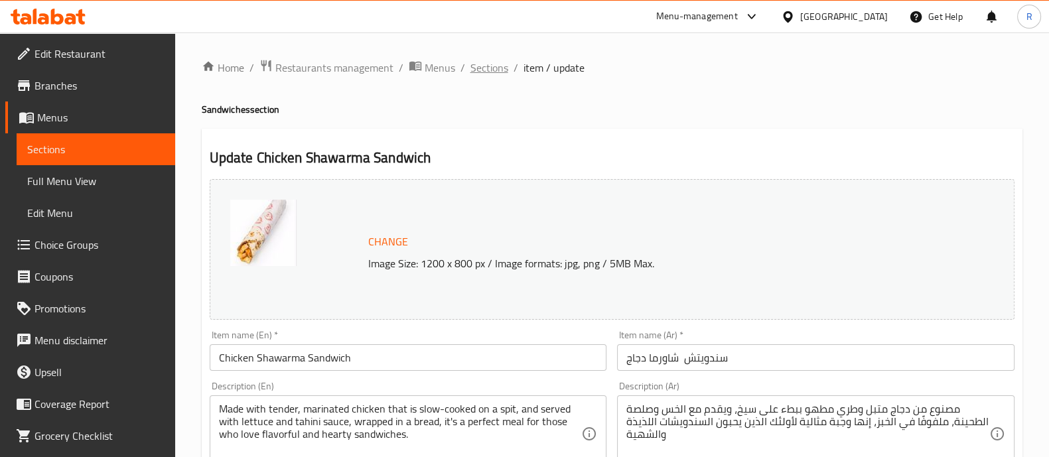
click at [497, 74] on span "Sections" at bounding box center [489, 68] width 38 height 16
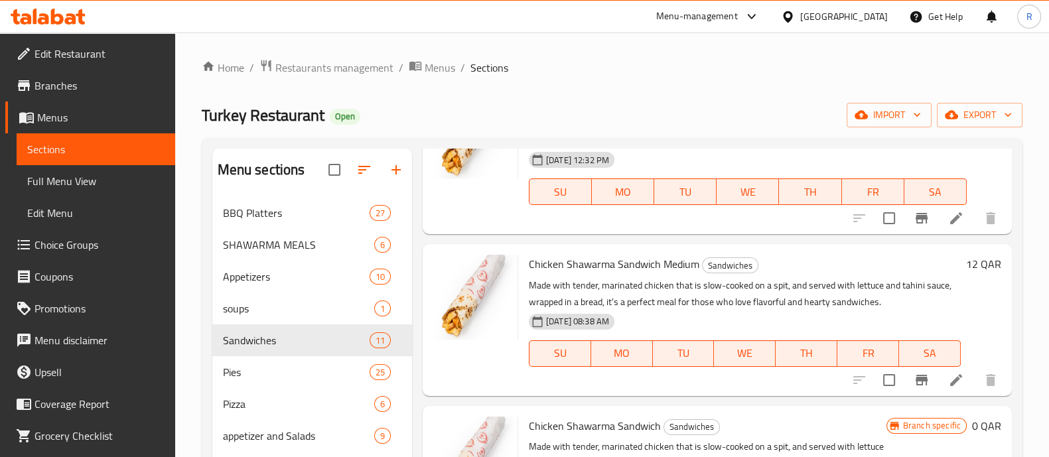
scroll to position [82, 0]
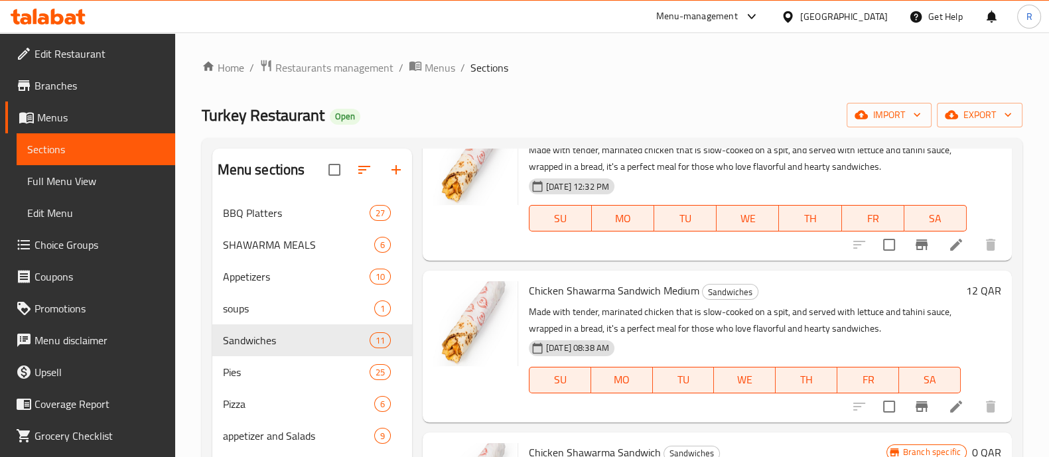
click at [951, 401] on li at bounding box center [955, 407] width 37 height 24
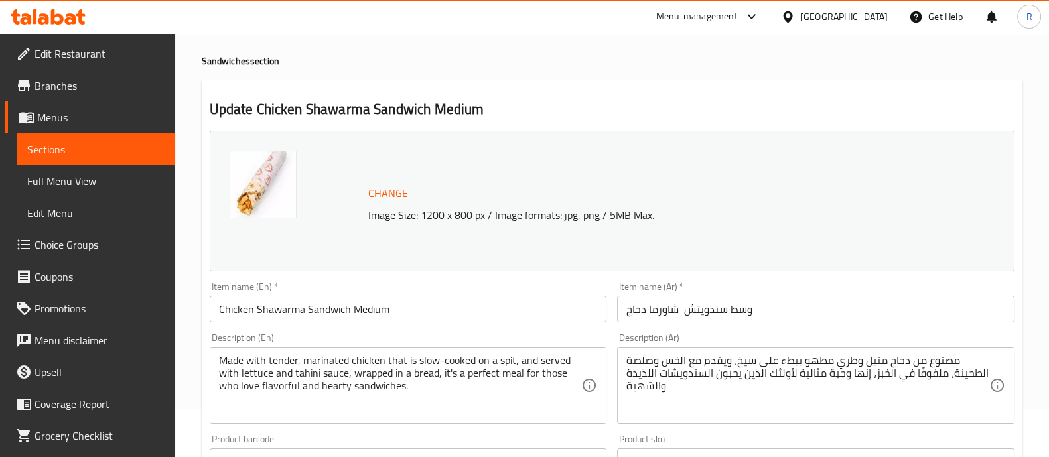
scroll to position [82, 0]
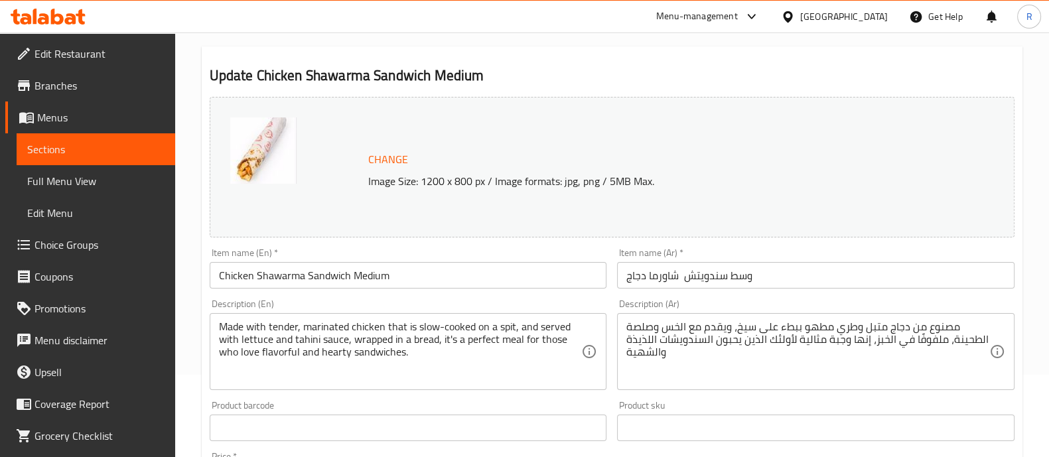
click at [421, 273] on input "Chicken Shawarma Sandwich Medium" at bounding box center [408, 275] width 397 height 27
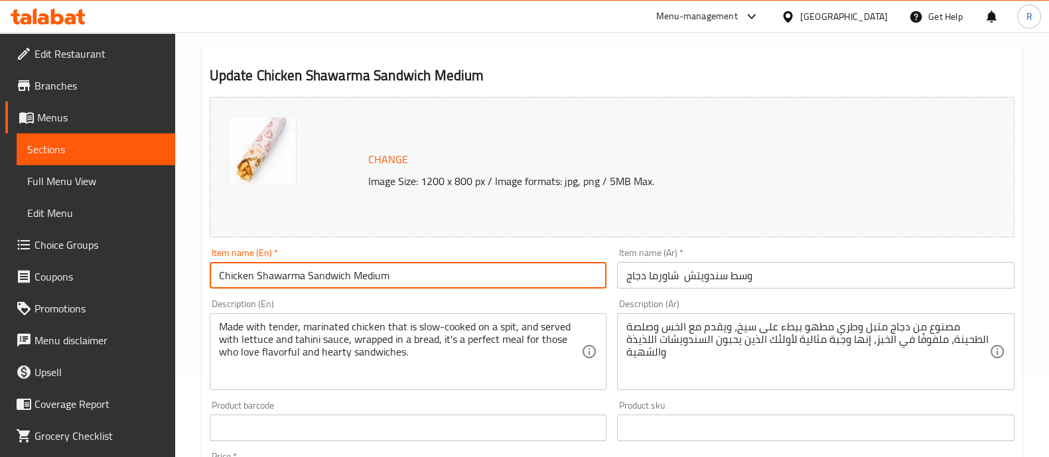
click at [421, 273] on input "Chicken Shawarma Sandwich Medium" at bounding box center [408, 275] width 397 height 27
click at [645, 279] on input "وسط سندويتش شاورما دجاج" at bounding box center [815, 275] width 397 height 27
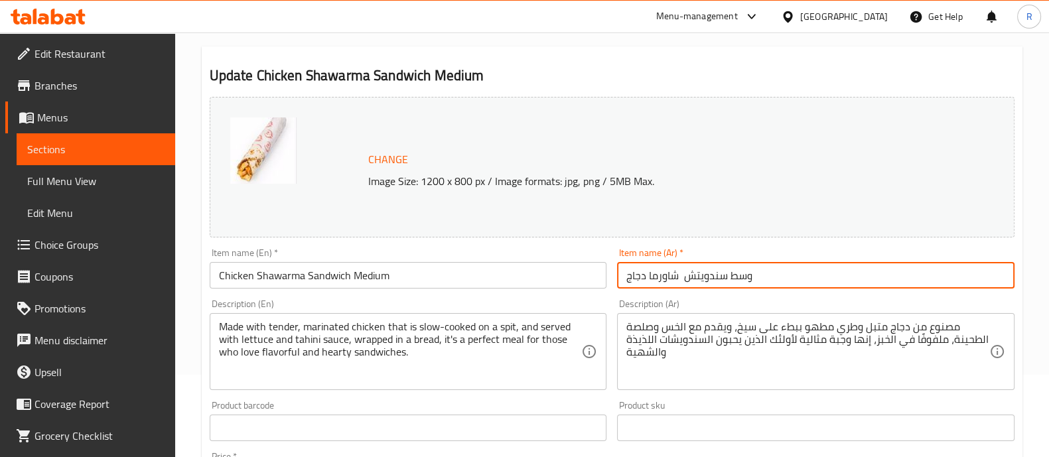
click at [645, 279] on input "وسط سندويتش شاورما دجاج" at bounding box center [815, 275] width 397 height 27
click at [338, 362] on textarea "Made with tender, marinated chicken that is slow-cooked on a spit, and served w…" at bounding box center [400, 351] width 363 height 63
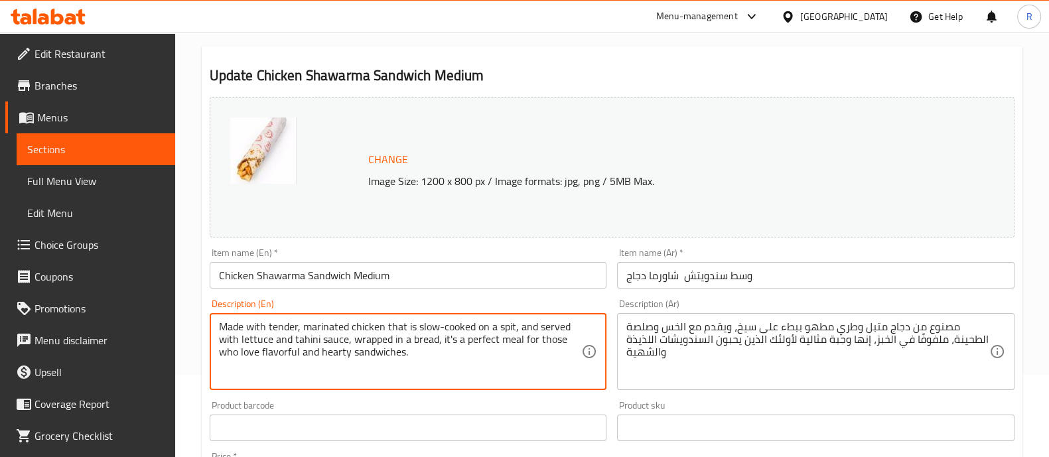
click at [338, 362] on textarea "Made with tender, marinated chicken that is slow-cooked on a spit, and served w…" at bounding box center [400, 351] width 363 height 63
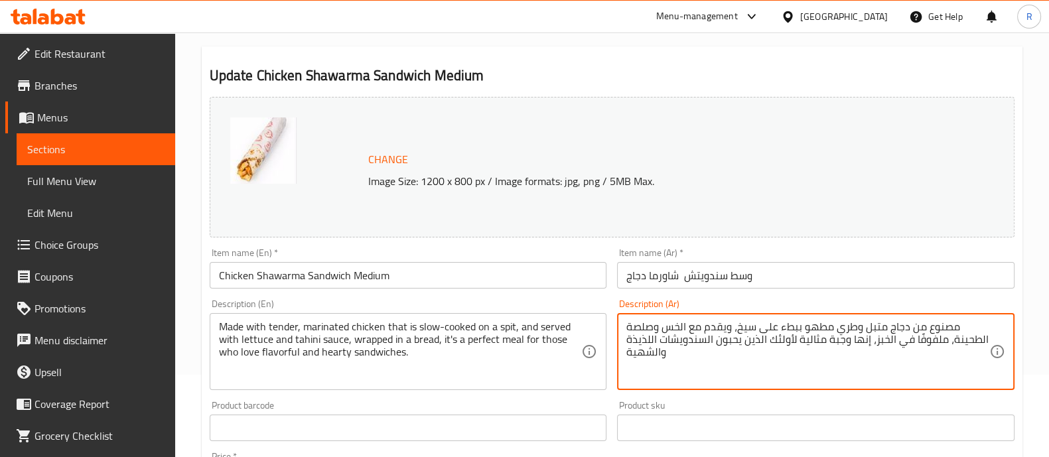
click at [677, 353] on textarea "مصنوع من دجاج متبل وطري مطهو ببطء على سيخ، ويقدم مع الخس وصلصة الطحينة، ملفوفًا…" at bounding box center [807, 351] width 363 height 63
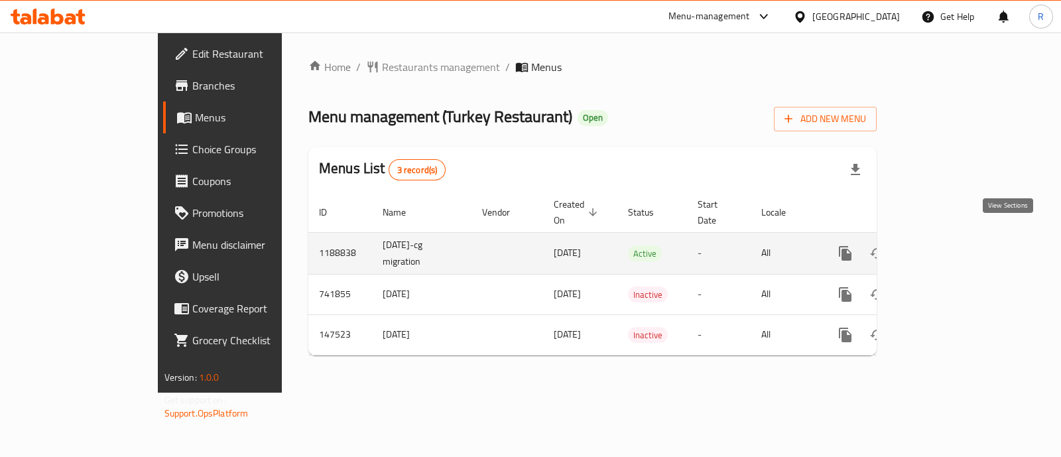
click at [957, 238] on link "enhanced table" at bounding box center [941, 253] width 32 height 32
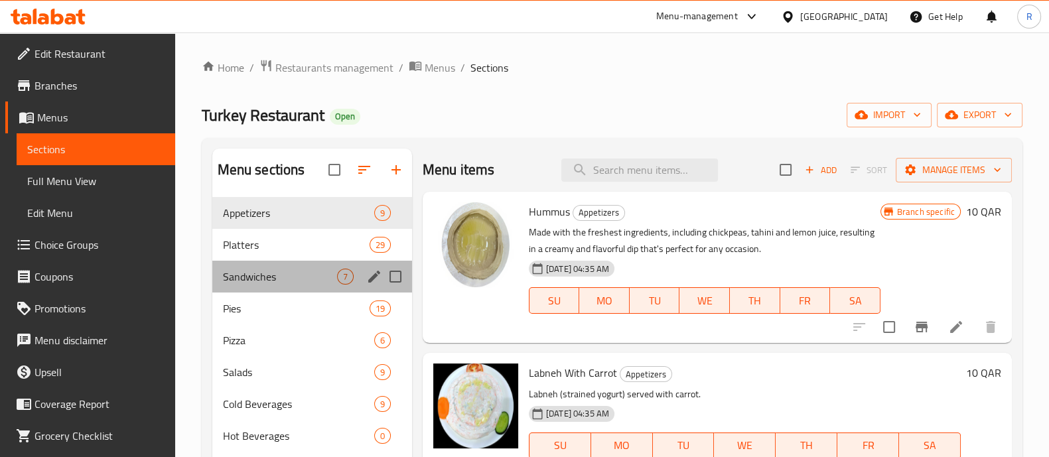
click at [295, 287] on div "Sandwiches 7" at bounding box center [312, 277] width 200 height 32
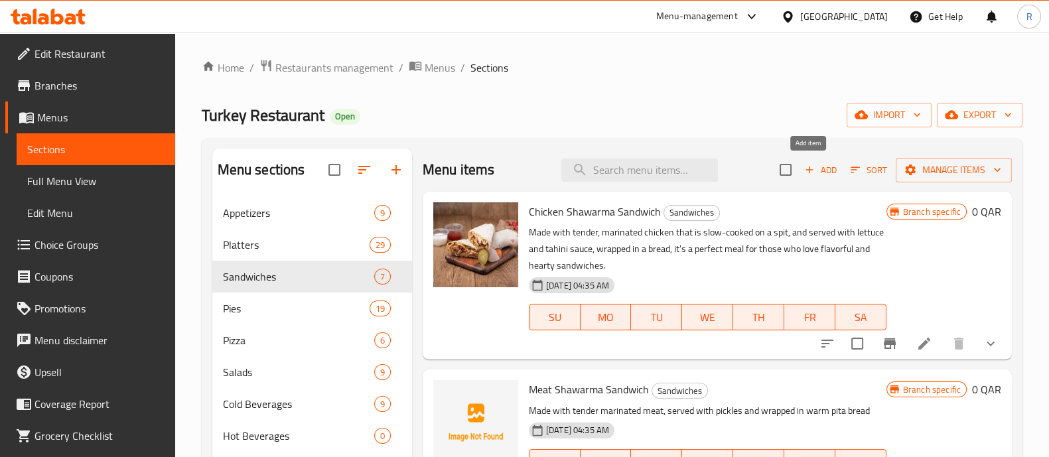
click at [806, 178] on button "Add" at bounding box center [820, 170] width 42 height 21
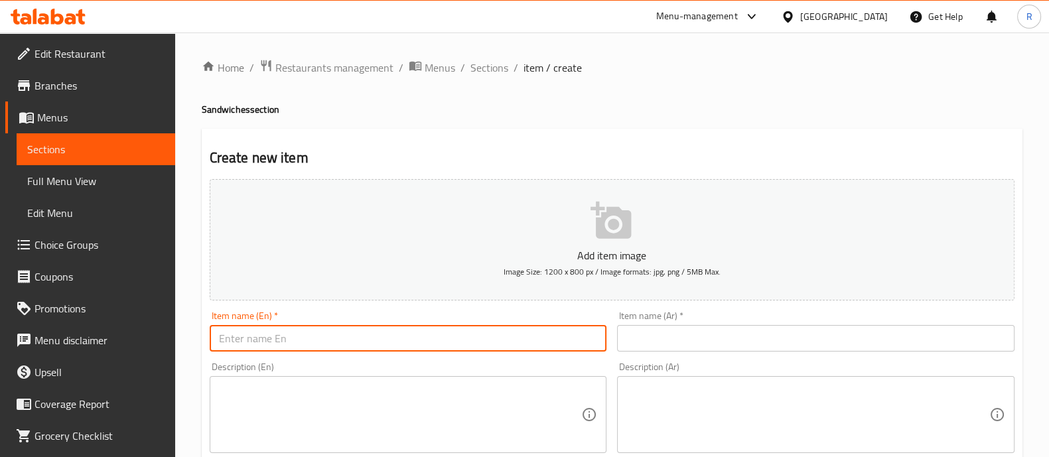
click at [304, 332] on input "text" at bounding box center [408, 338] width 397 height 27
paste input "Chicken Shawarma Sandwich"
click at [366, 325] on input "Chicken Shawarma Sandwich" at bounding box center [408, 338] width 397 height 27
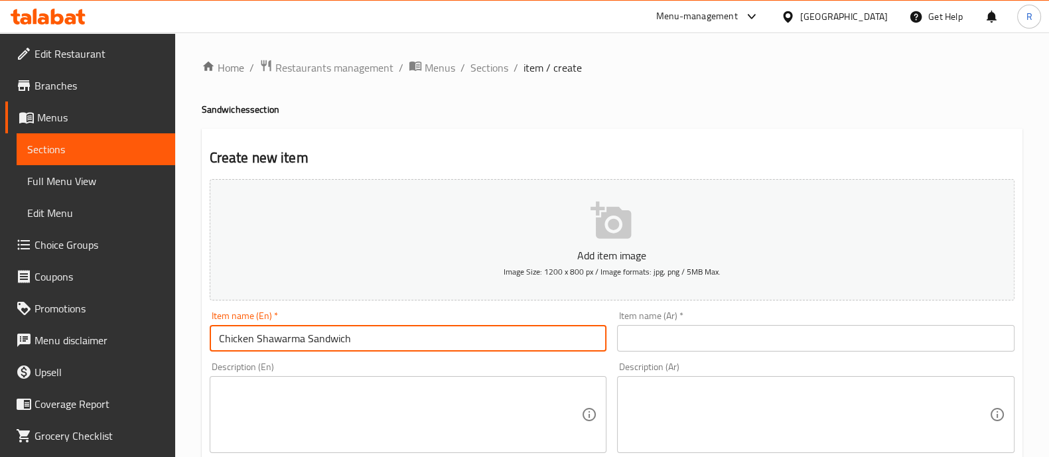
paste input "Medium"
type input "Chicken Shawarma Sandwich Medium"
click at [671, 334] on input "text" at bounding box center [815, 338] width 397 height 27
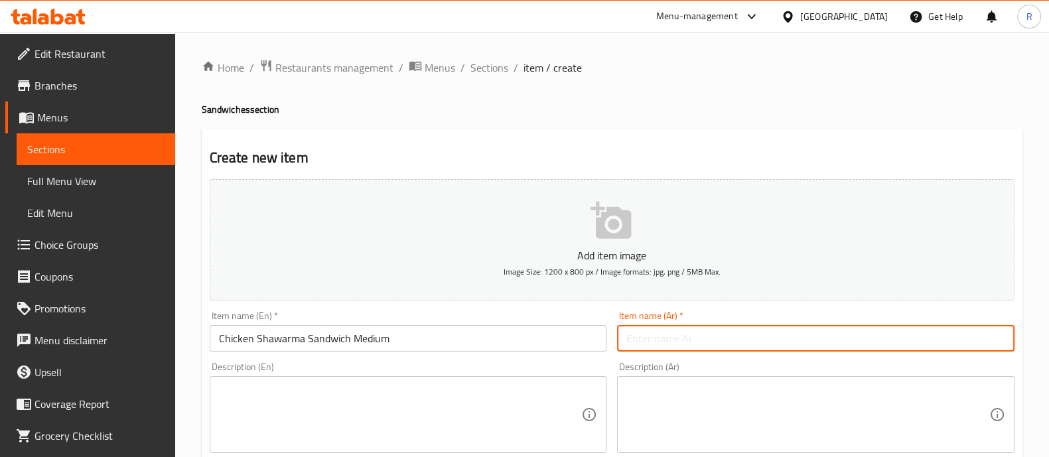
paste input "وسط سندويتش شاورما دجاج"
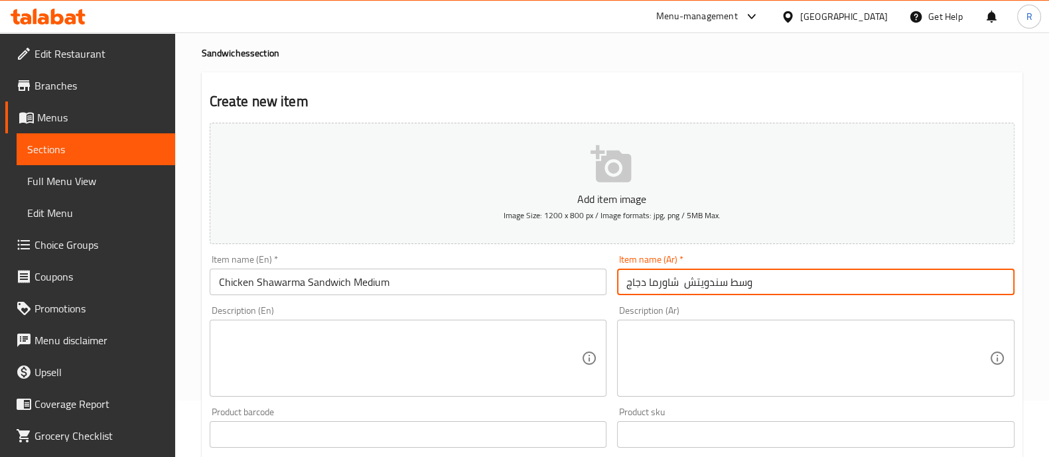
scroll to position [82, 0]
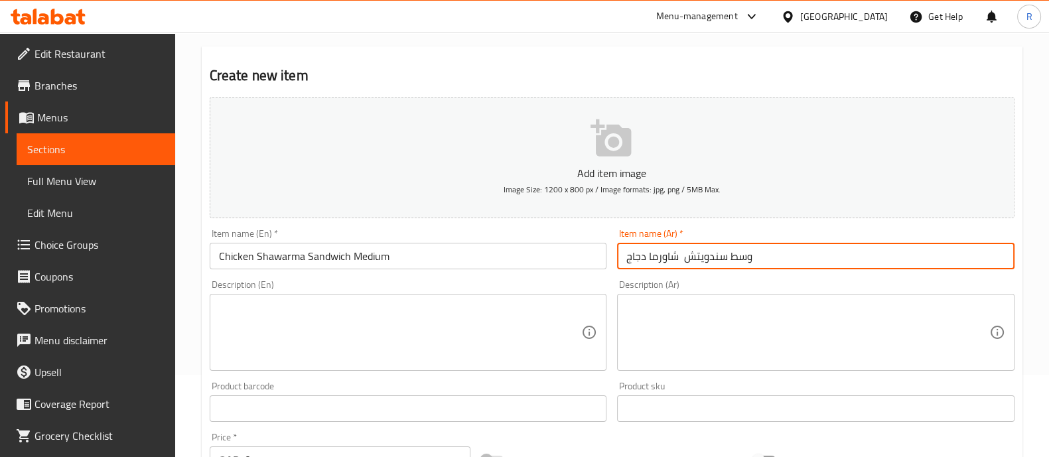
type input "وسط سندويتش شاورما دجاج"
click at [355, 309] on textarea at bounding box center [400, 332] width 363 height 63
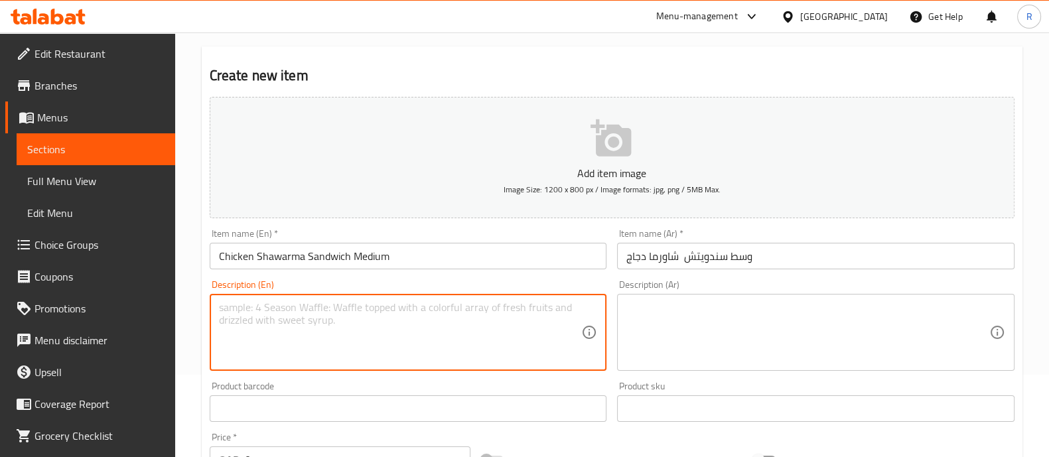
paste textarea "Made with tender, marinated chicken that is slow-cooked on a spit, and served w…"
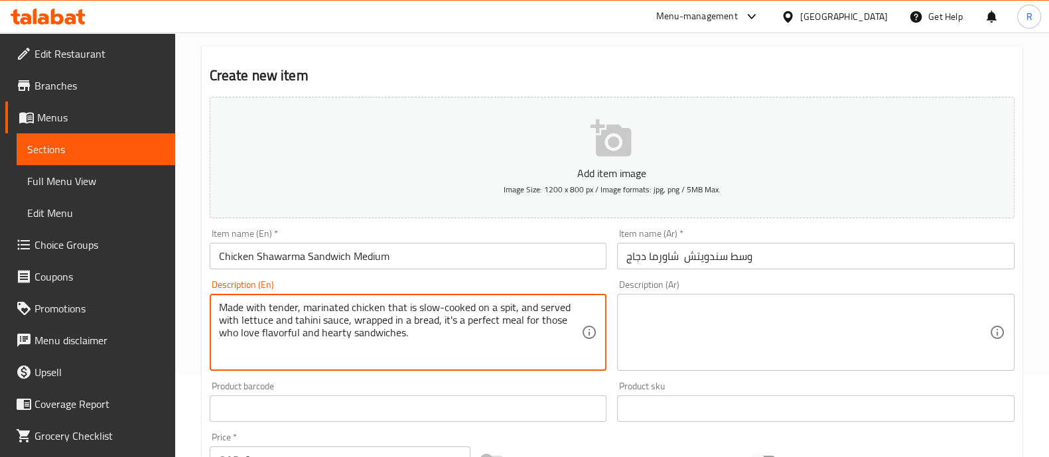
type textarea "Made with tender, marinated chicken that is slow-cooked on a spit, and served w…"
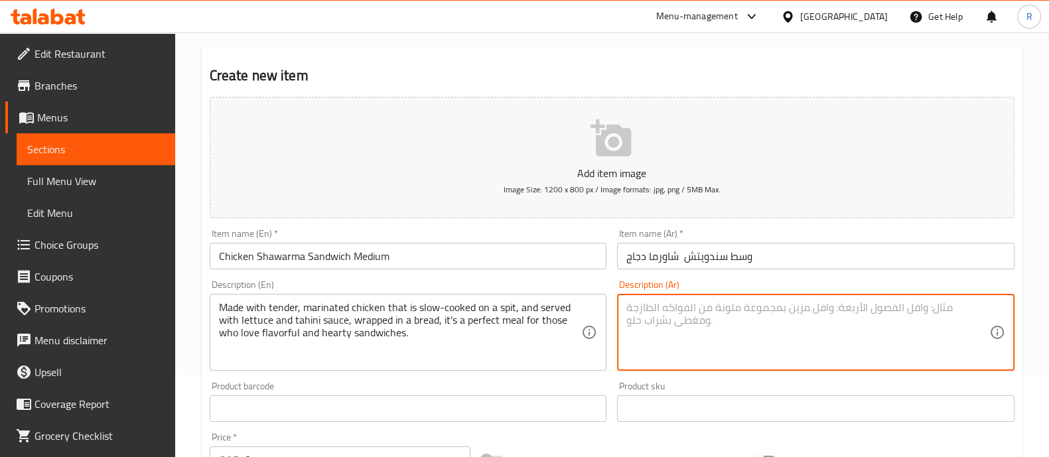
click at [665, 322] on textarea at bounding box center [807, 332] width 363 height 63
paste textarea "مصنوع من دجاج متبل وطري مطهو ببطء على سيخ، ويقدم مع الخس وصلصة الطحينة، ملفوفًا…"
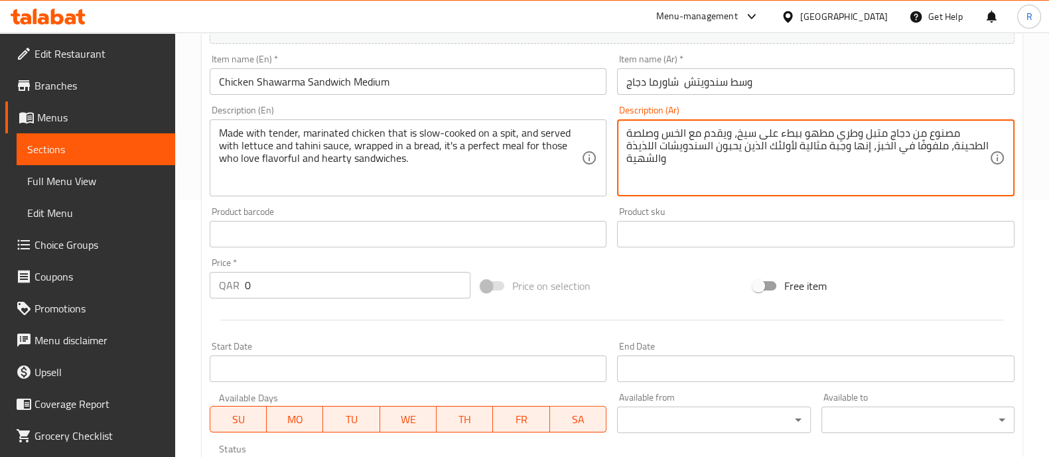
scroll to position [331, 0]
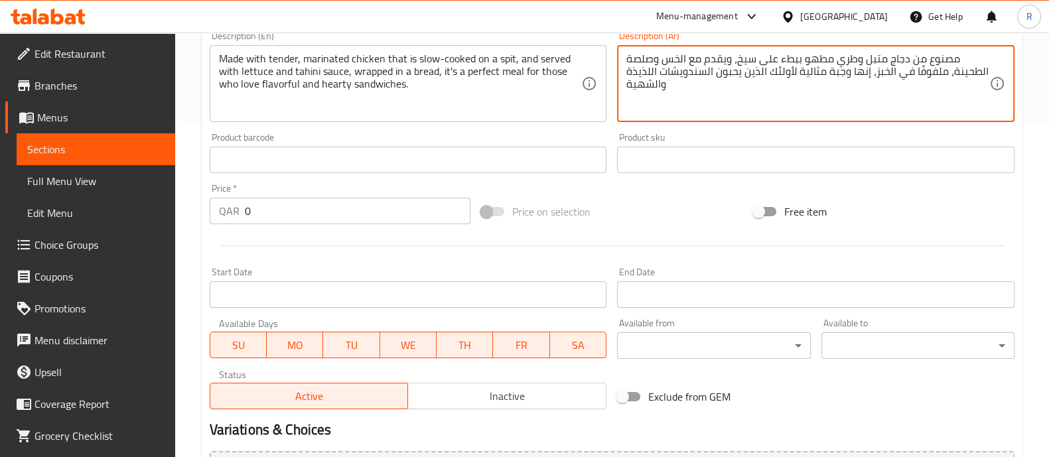
type textarea "مصنوع من دجاج متبل وطري مطهو ببطء على سيخ، ويقدم مع الخس وصلصة الطحينة، ملفوفًا…"
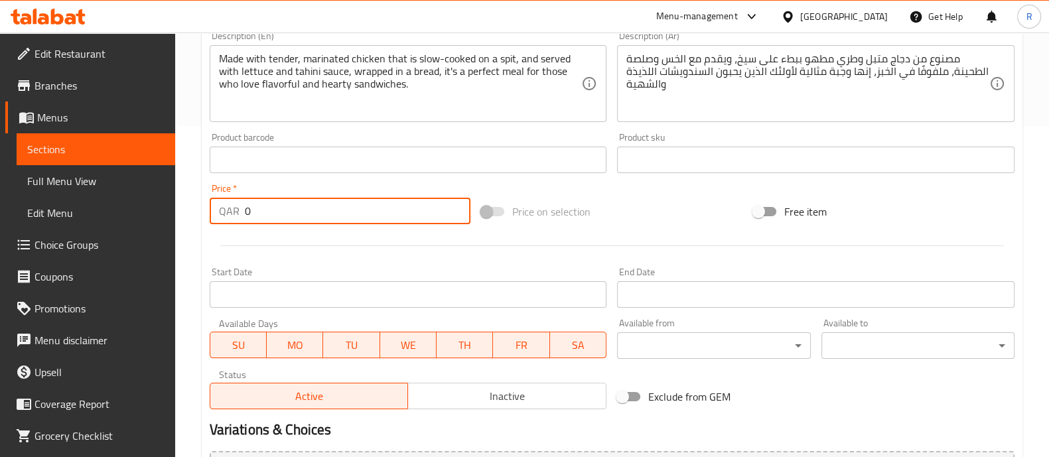
drag, startPoint x: 264, startPoint y: 217, endPoint x: 231, endPoint y: 222, distance: 33.5
click at [233, 222] on div "QAR 0 Price *" at bounding box center [340, 211] width 261 height 27
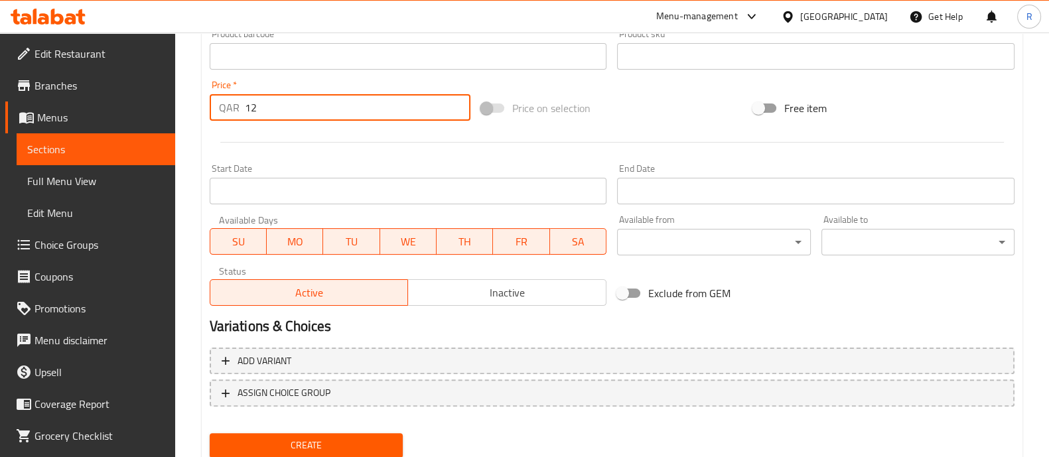
scroll to position [479, 0]
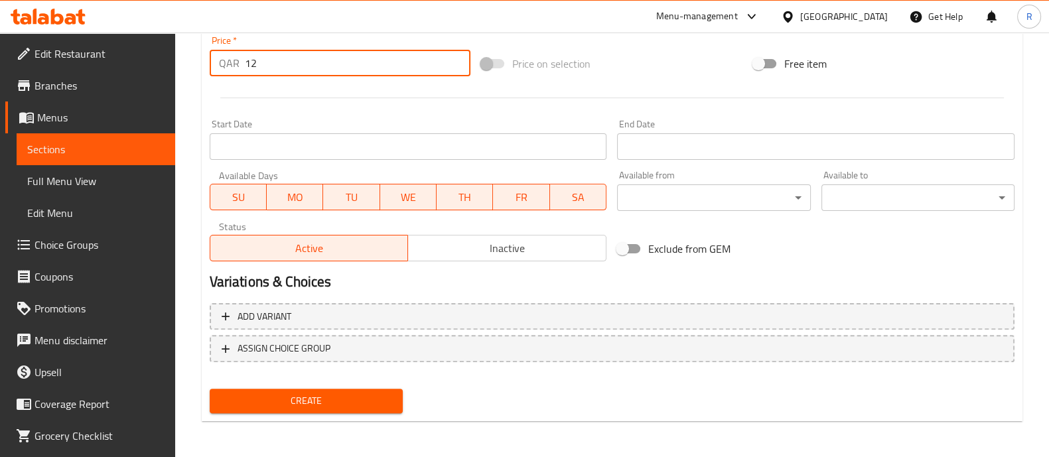
type input "12"
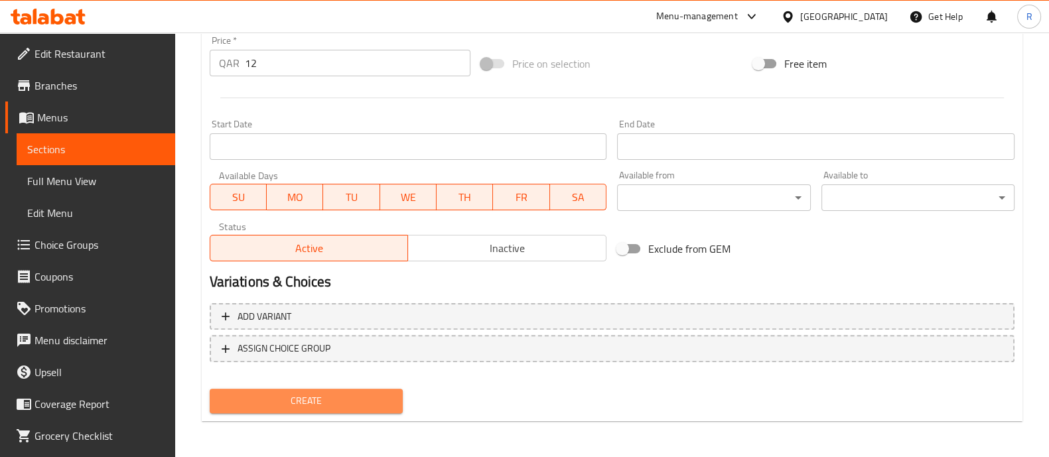
click at [366, 395] on span "Create" at bounding box center [306, 401] width 172 height 17
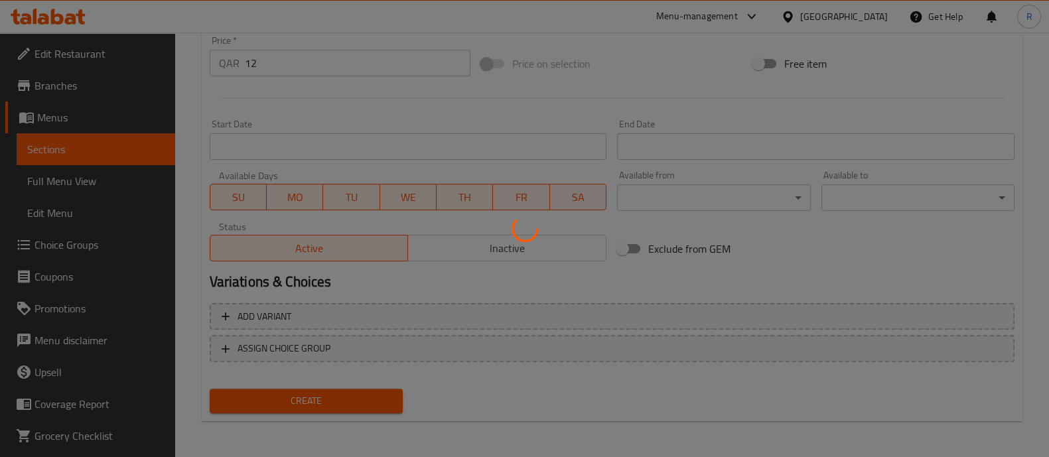
type input "0"
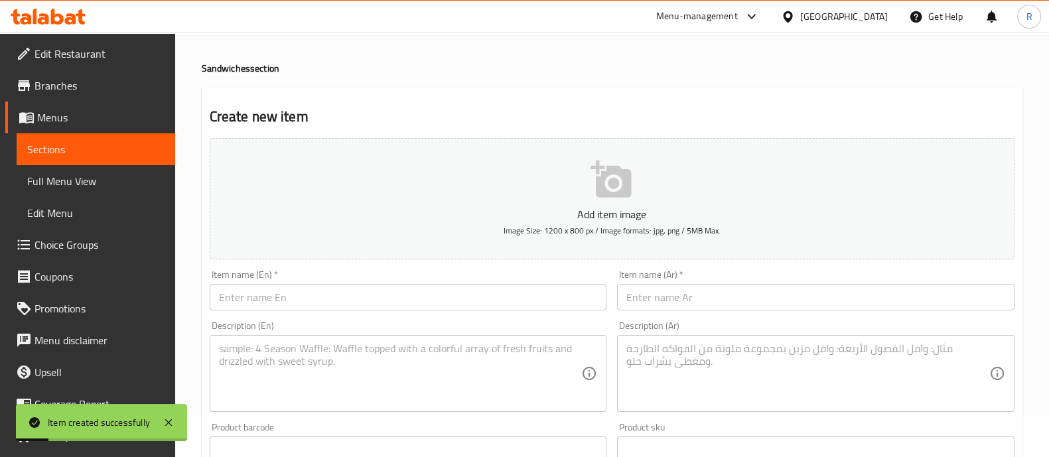
scroll to position [0, 0]
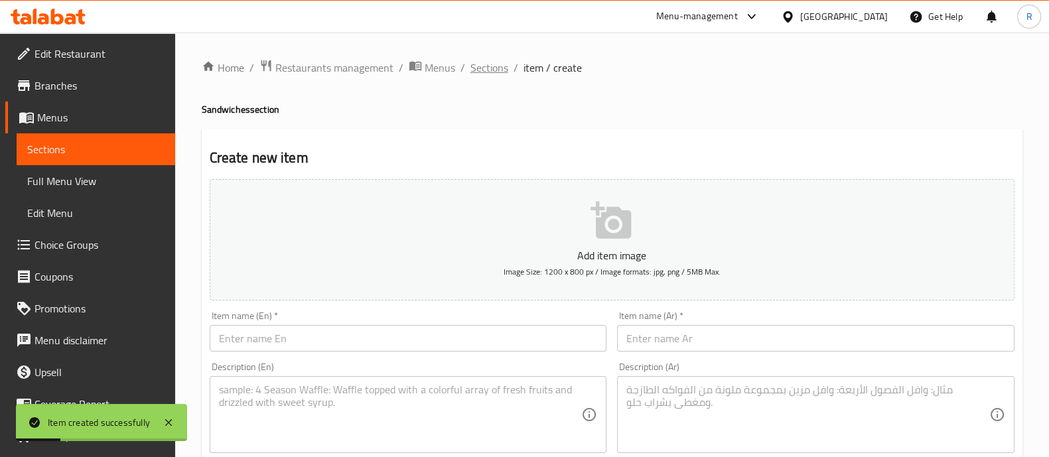
click at [482, 70] on span "Sections" at bounding box center [489, 68] width 38 height 16
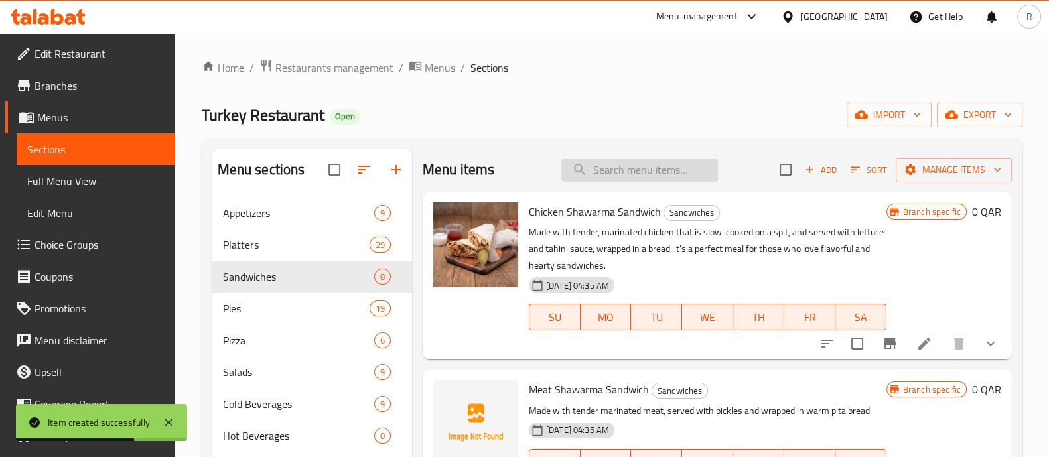
click at [604, 174] on input "search" at bounding box center [639, 170] width 157 height 23
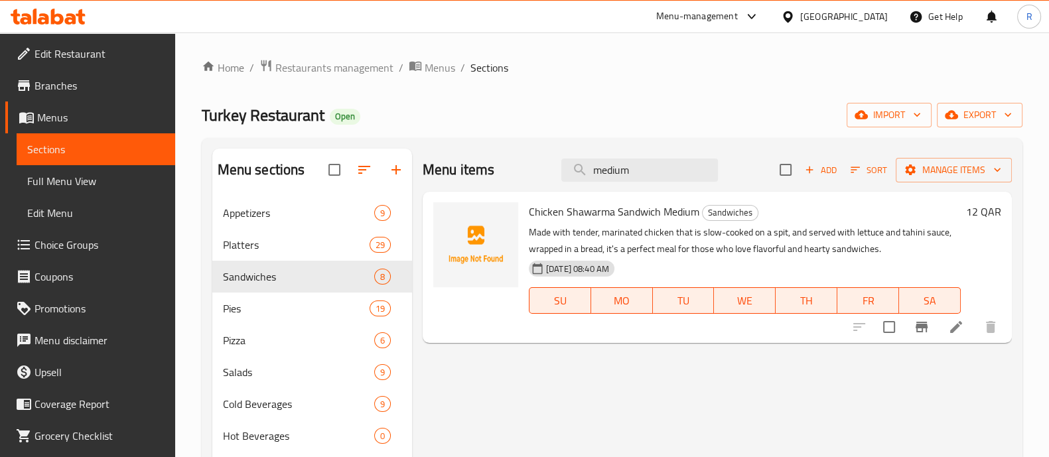
type input "medium"
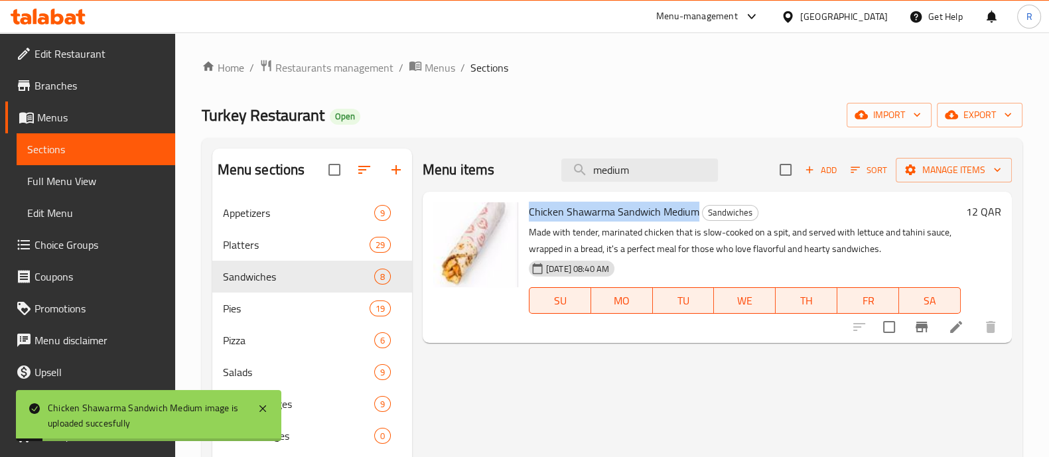
drag, startPoint x: 531, startPoint y: 211, endPoint x: 695, endPoint y: 204, distance: 164.7
click at [695, 204] on span "Chicken Shawarma Sandwich Medium" at bounding box center [614, 212] width 170 height 20
copy span "Chicken Shawarma Sandwich Medium"
